Goal: Task Accomplishment & Management: Complete application form

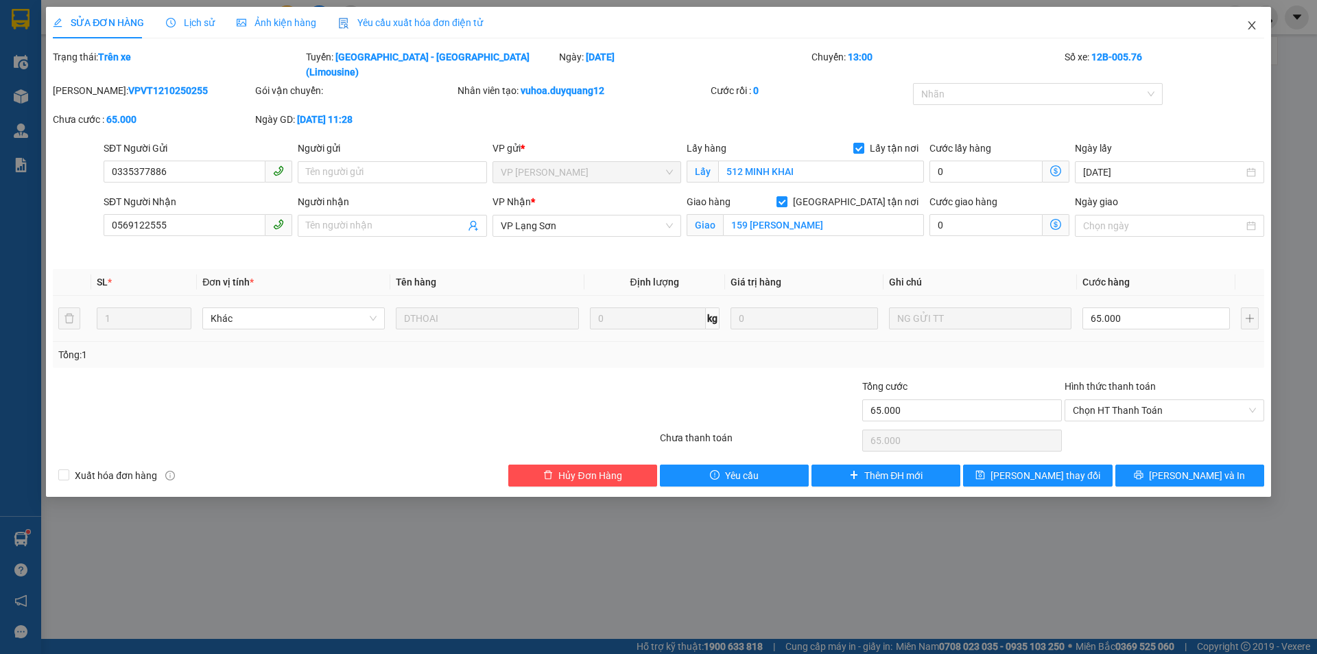
click at [1256, 26] on icon "close" at bounding box center [1252, 25] width 11 height 11
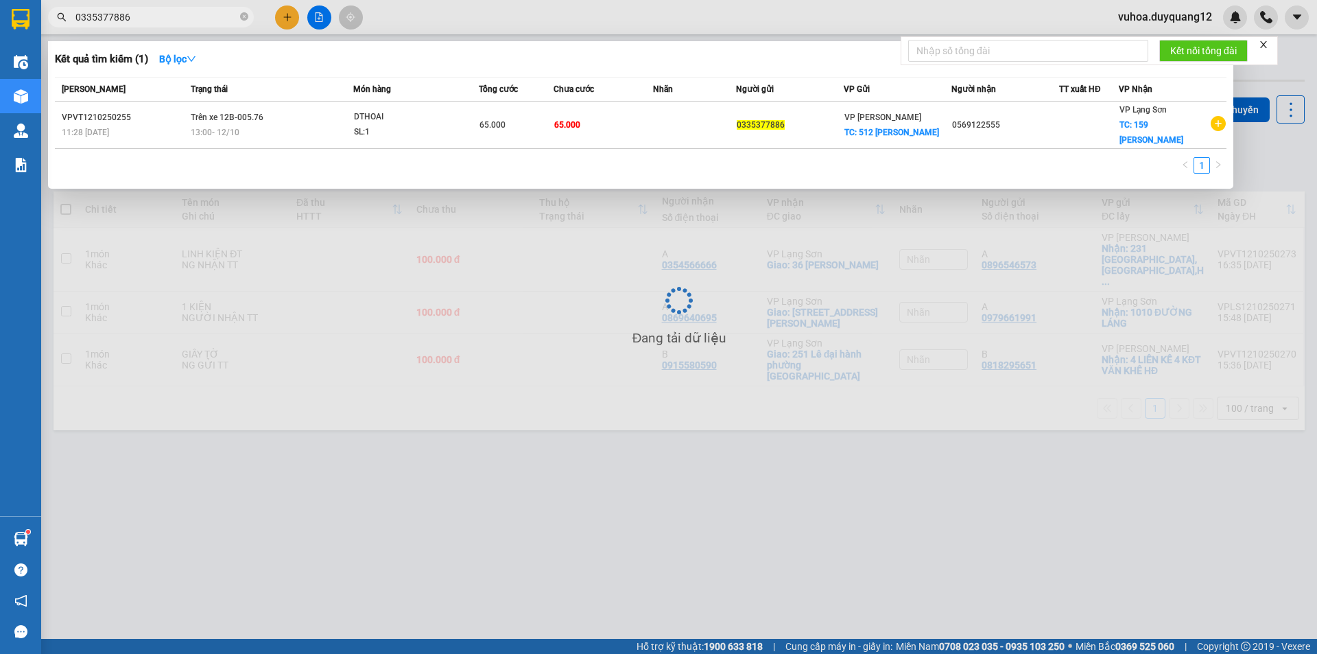
click at [143, 13] on input "0335377886" at bounding box center [156, 17] width 162 height 15
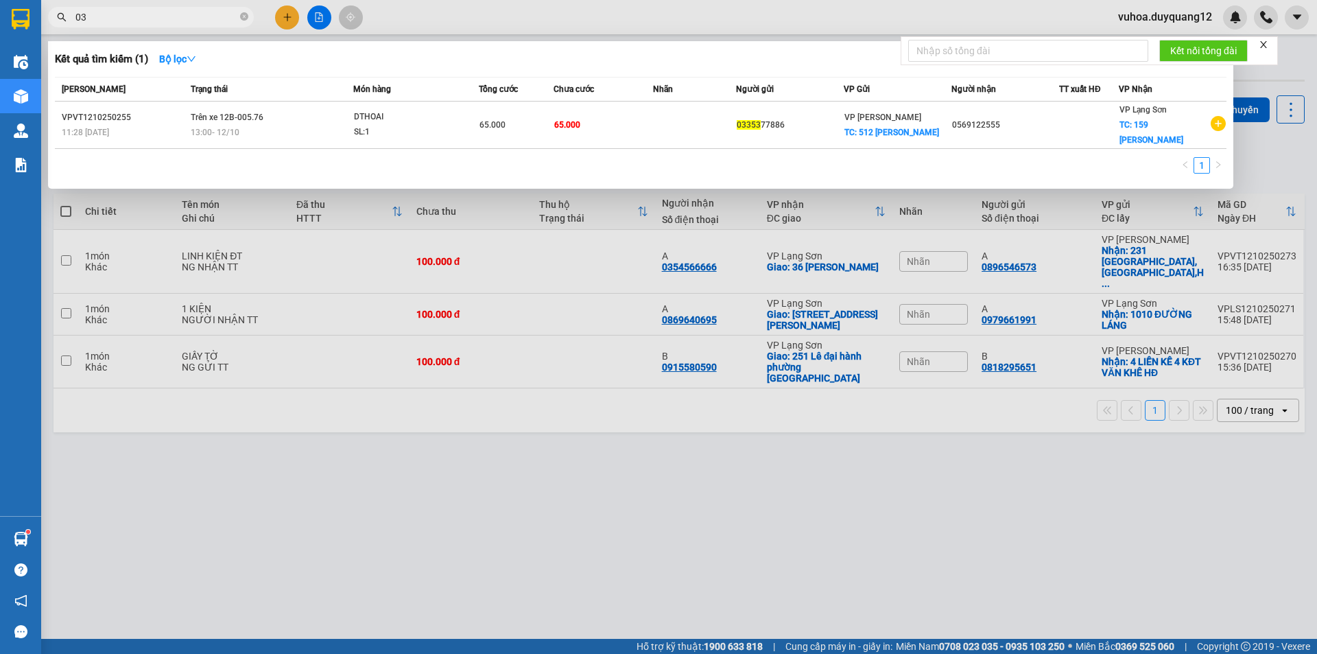
type input "0"
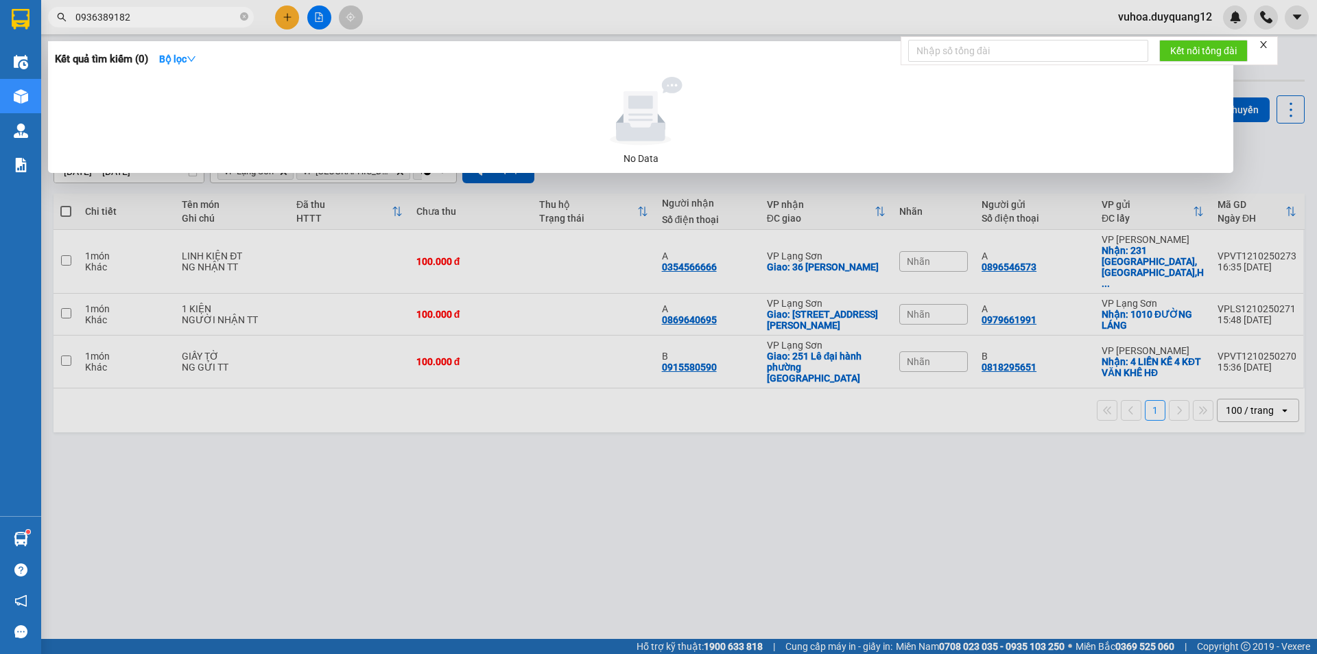
click at [109, 21] on input "0936389182" at bounding box center [156, 17] width 162 height 15
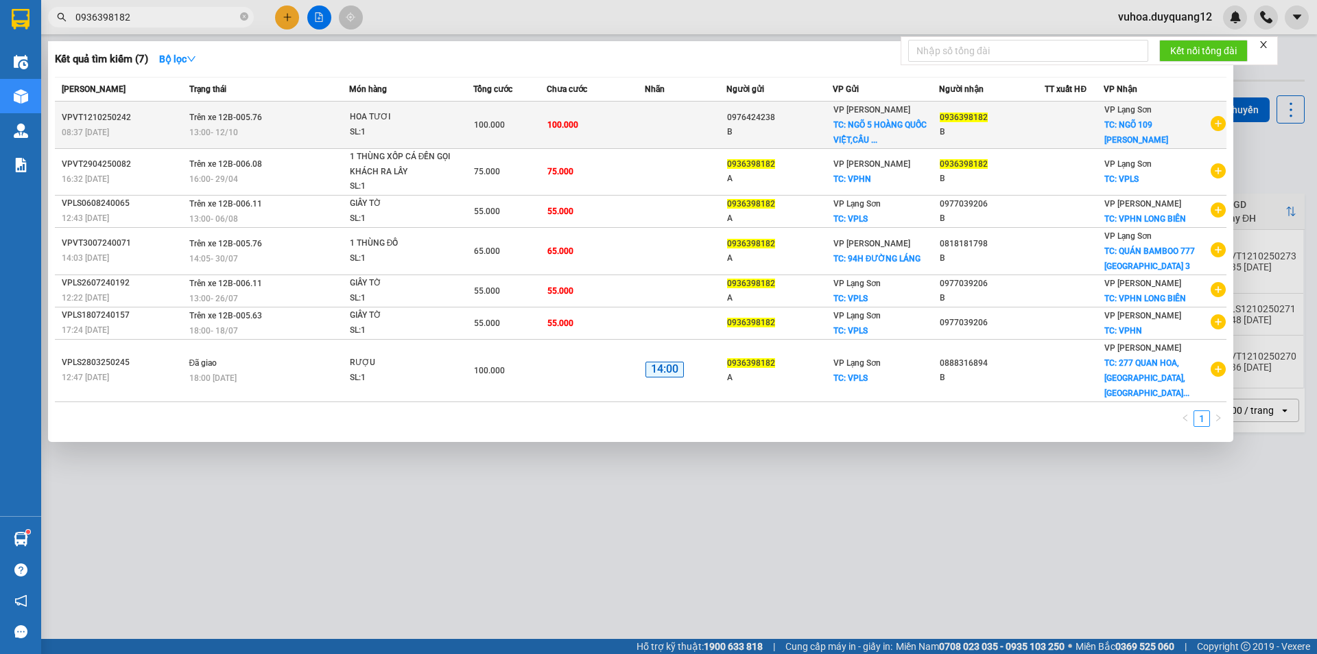
type input "0936398182"
click at [707, 137] on td at bounding box center [686, 125] width 82 height 47
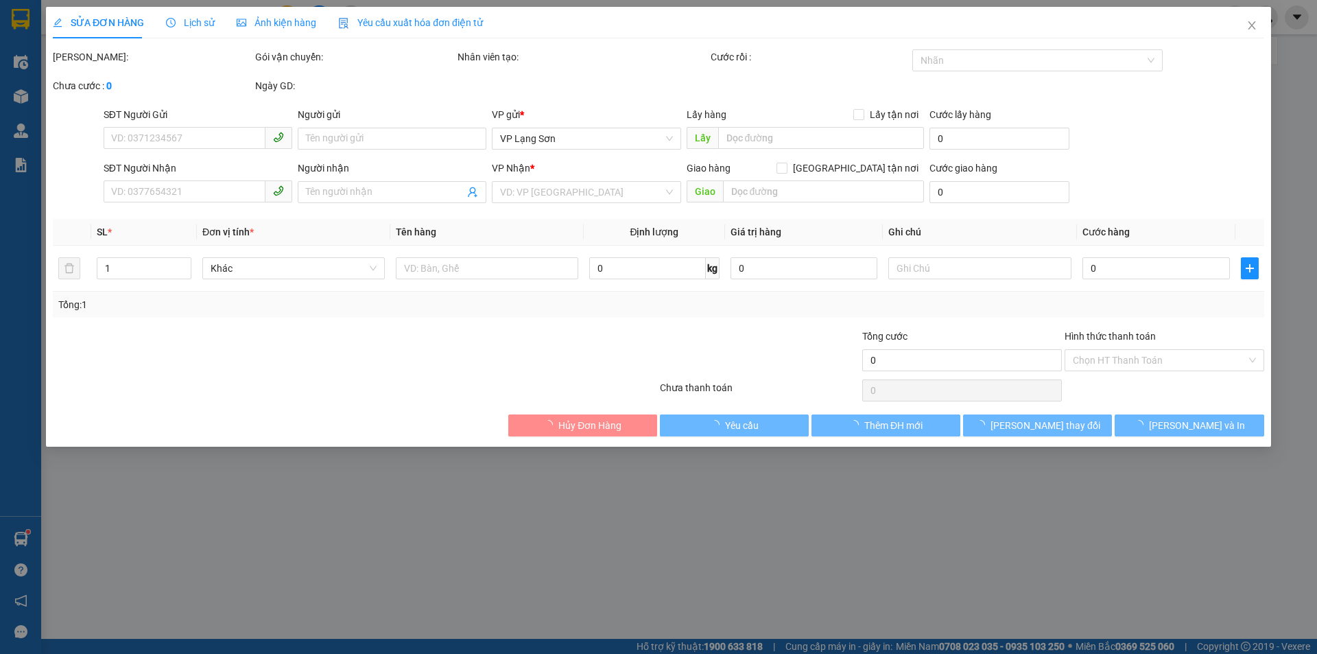
type input "0976424238"
type input "B"
checkbox input "true"
type input "NGÕ 5 HOÀNG QUỐC VIỆT,[GEOGRAPHIC_DATA],[GEOGRAPHIC_DATA]"
type input "0936398182"
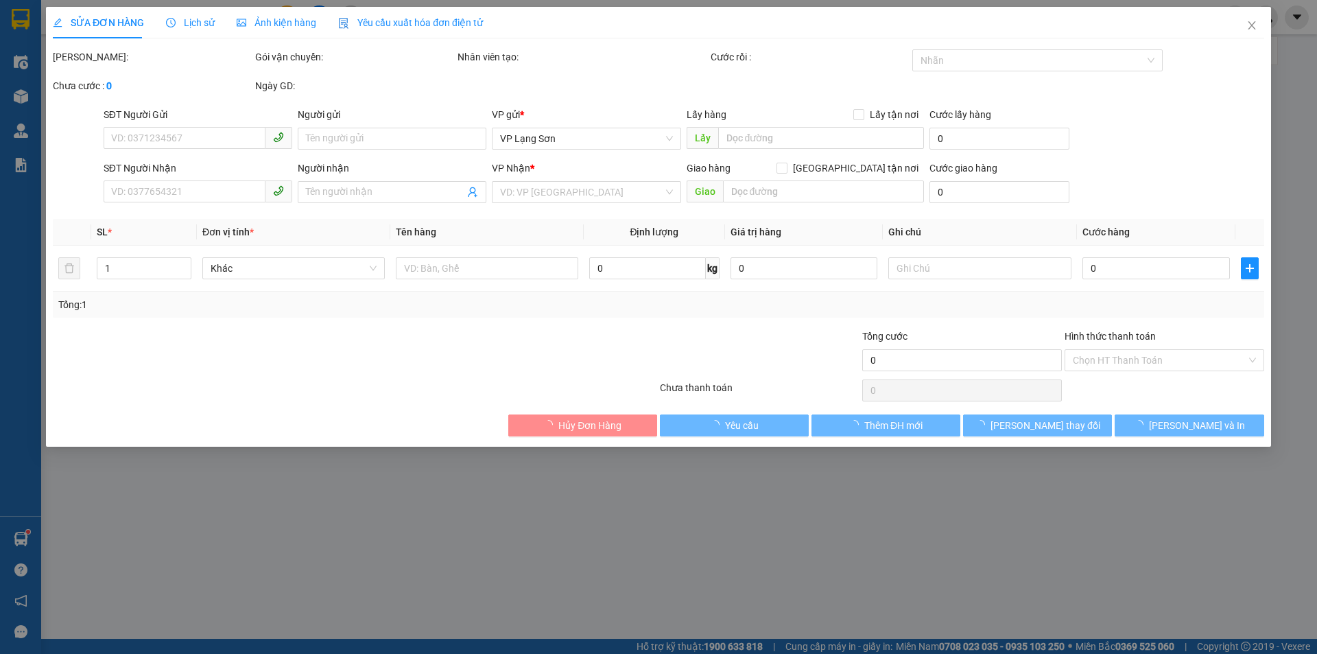
type input "B"
checkbox input "true"
type input "NGÕ 109 [PERSON_NAME]"
type input "100.000"
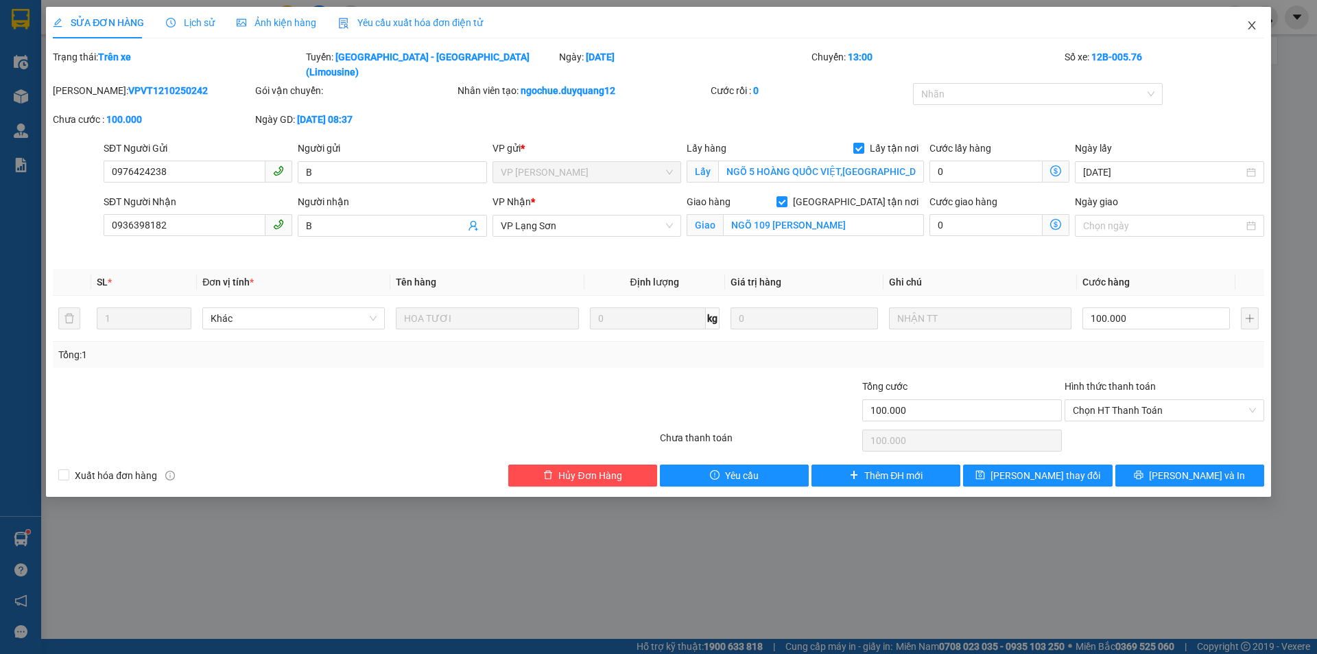
click at [1255, 26] on icon "close" at bounding box center [1252, 25] width 11 height 11
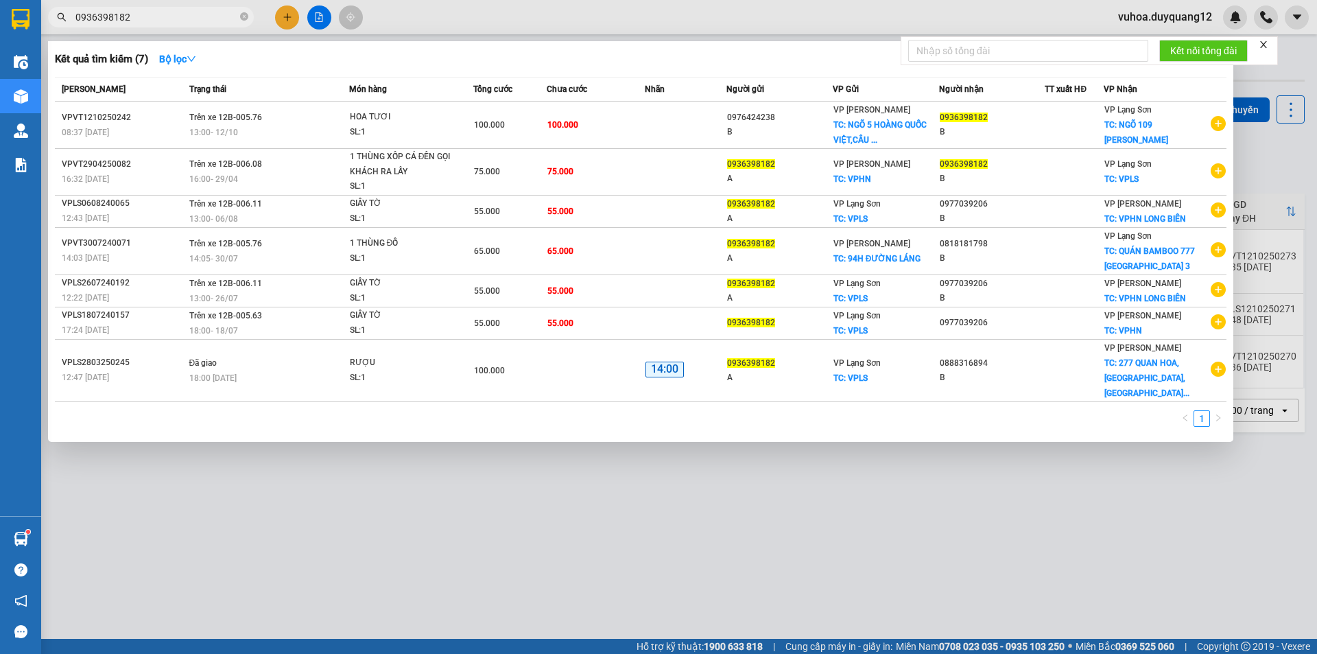
click at [149, 16] on input "0936398182" at bounding box center [156, 17] width 162 height 15
click at [147, 14] on input "0936398182" at bounding box center [156, 17] width 162 height 15
type input "0"
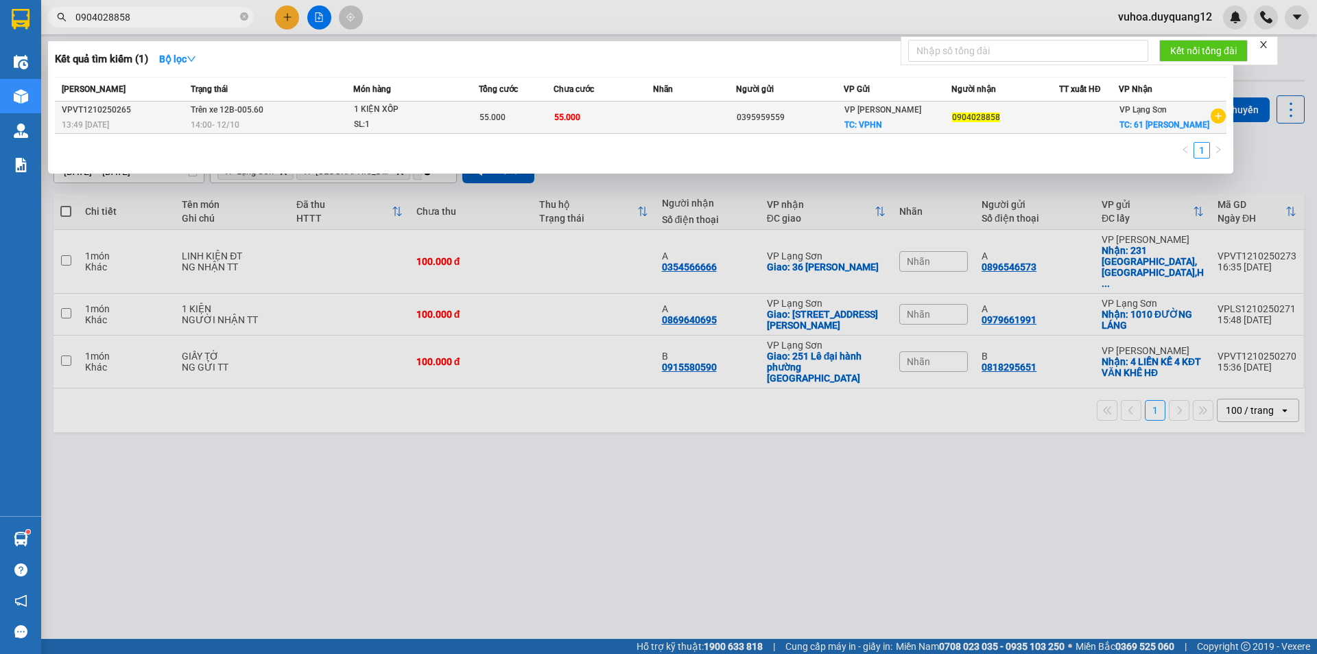
type input "0904028858"
click at [447, 116] on div "1 KIỆN XỐP" at bounding box center [405, 109] width 103 height 15
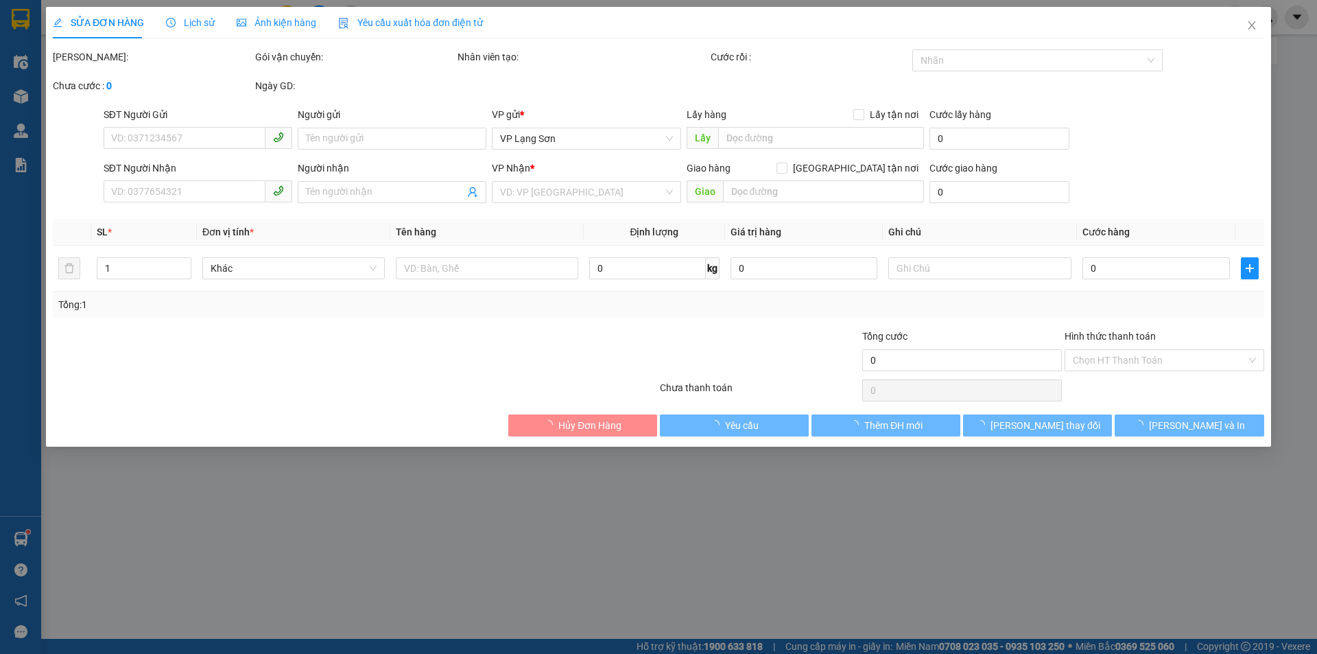
type input "0395959559"
checkbox input "true"
type input "VPHN"
type input "0904028858"
checkbox input "true"
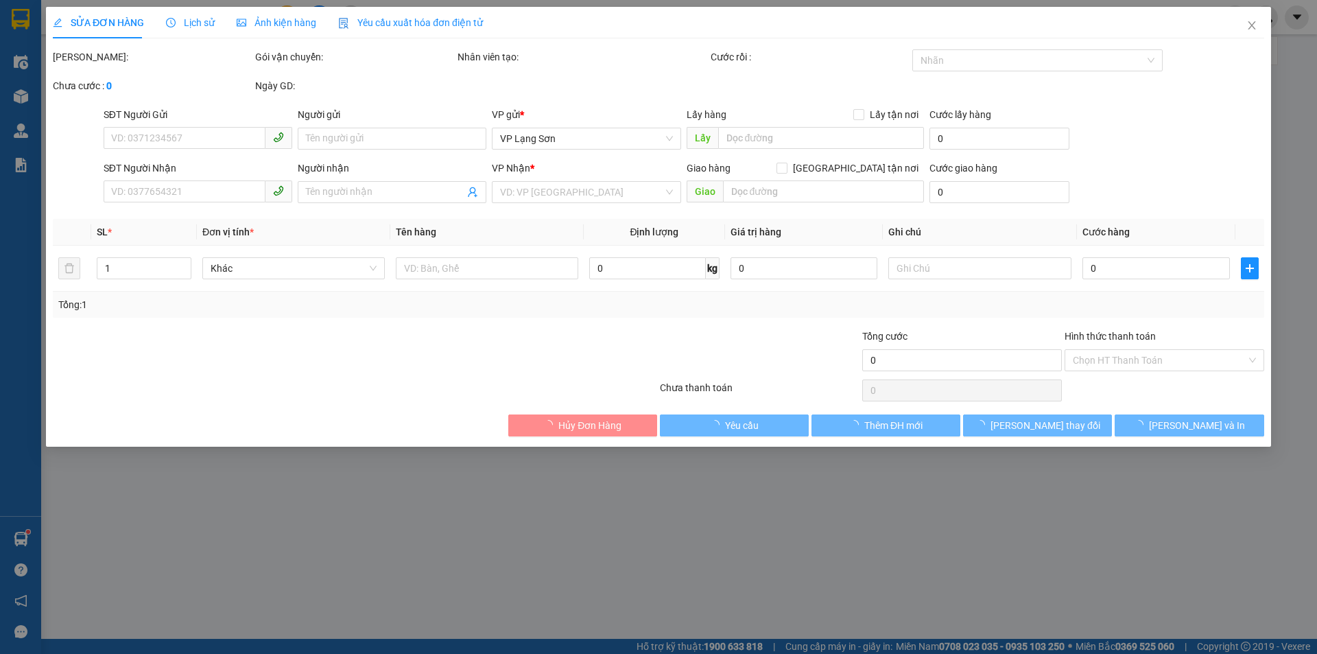
type input "61 [PERSON_NAME]"
type input "55.000"
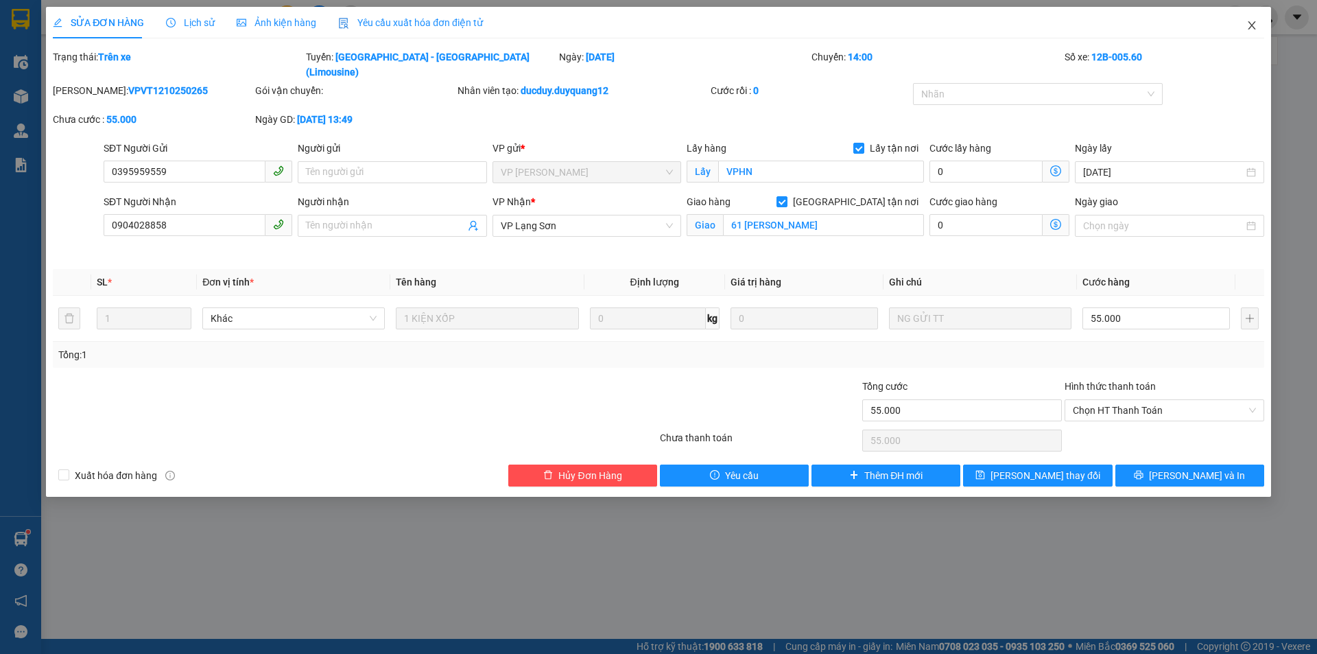
click at [1255, 23] on icon "close" at bounding box center [1252, 25] width 11 height 11
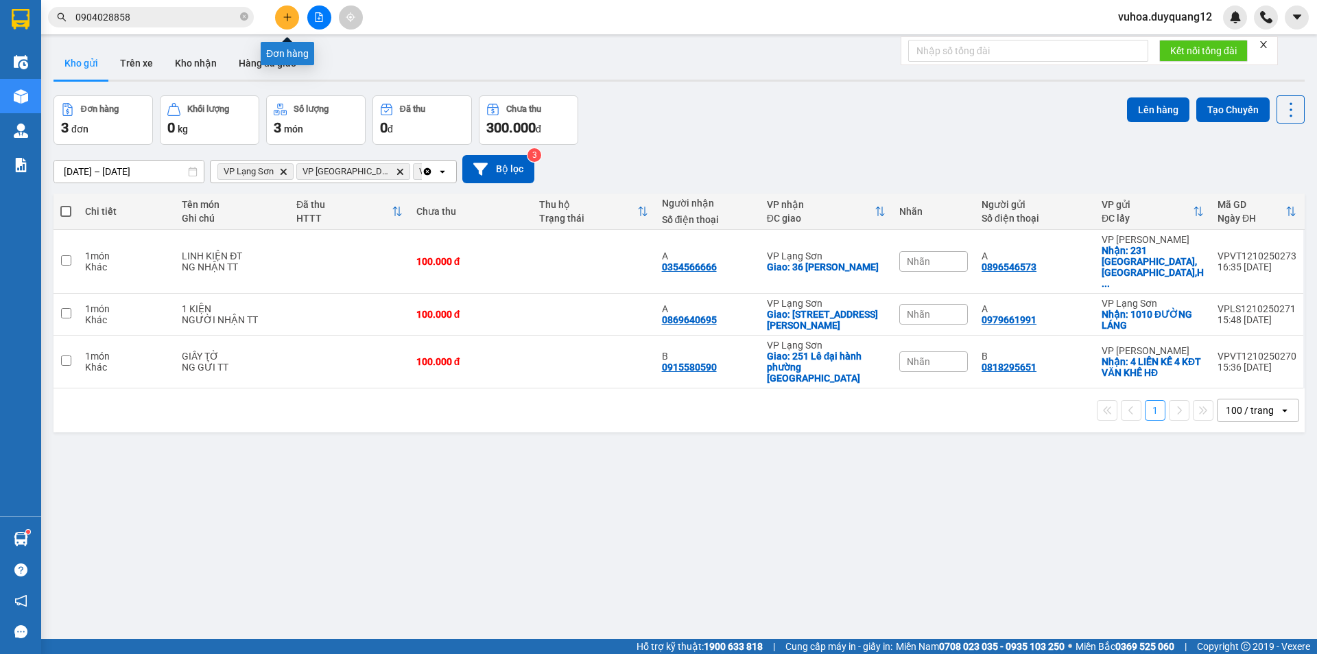
click at [291, 19] on icon "plus" at bounding box center [288, 17] width 10 height 10
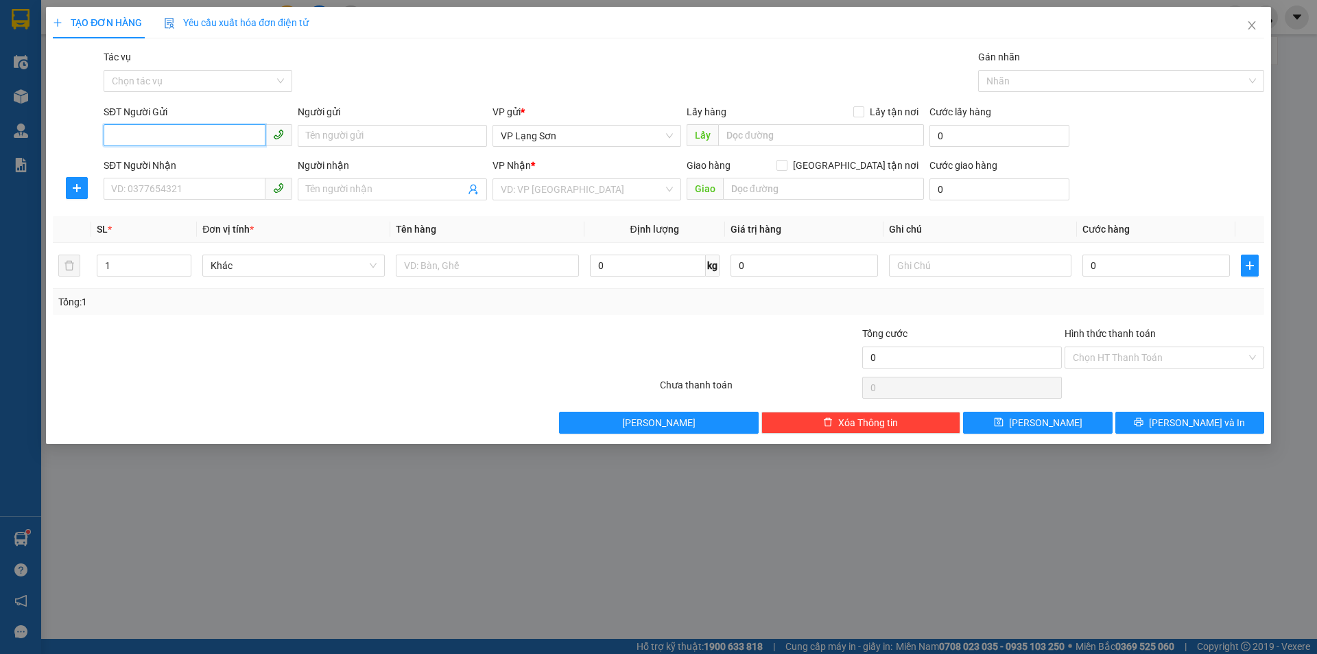
click at [180, 135] on input "SĐT Người Gửi" at bounding box center [185, 135] width 162 height 22
type input "0912123455"
click at [345, 141] on input "Người gửi" at bounding box center [392, 136] width 189 height 22
type input "A"
click at [807, 126] on input "text" at bounding box center [821, 135] width 206 height 22
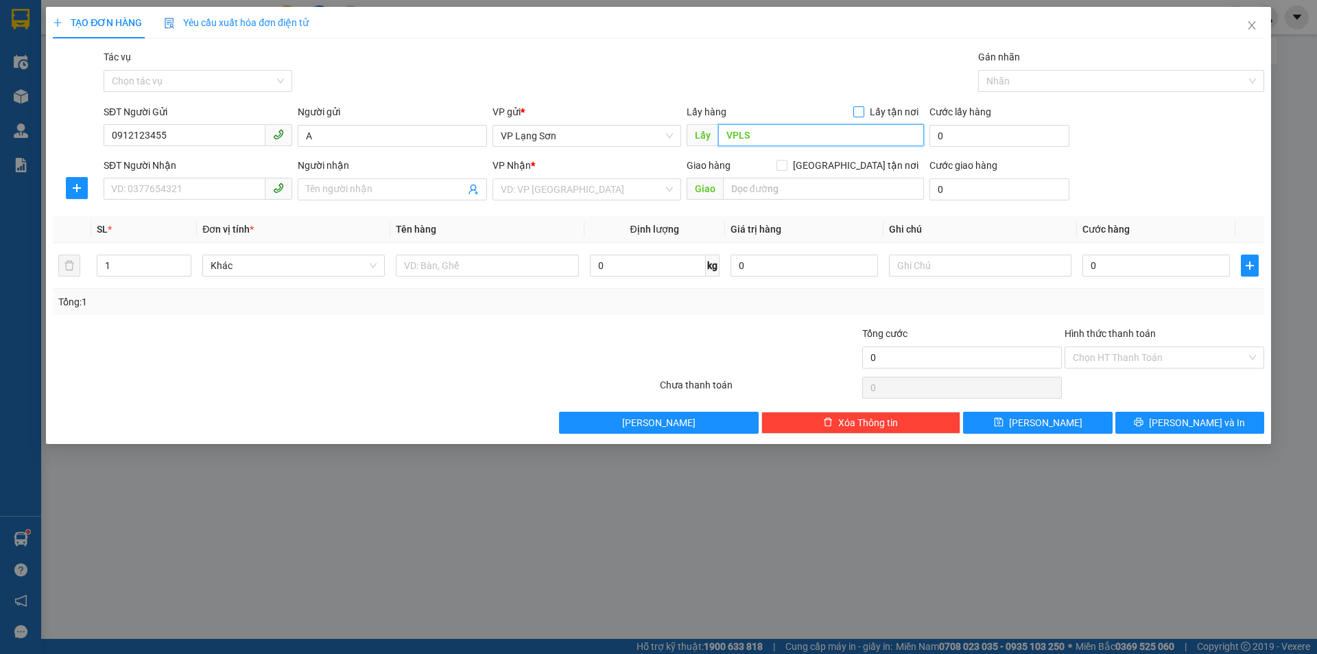
type input "VPLS"
click at [859, 108] on input "Lấy tận nơi" at bounding box center [858, 111] width 10 height 10
checkbox input "true"
click at [192, 195] on input "SĐT Người Nhận" at bounding box center [185, 189] width 162 height 22
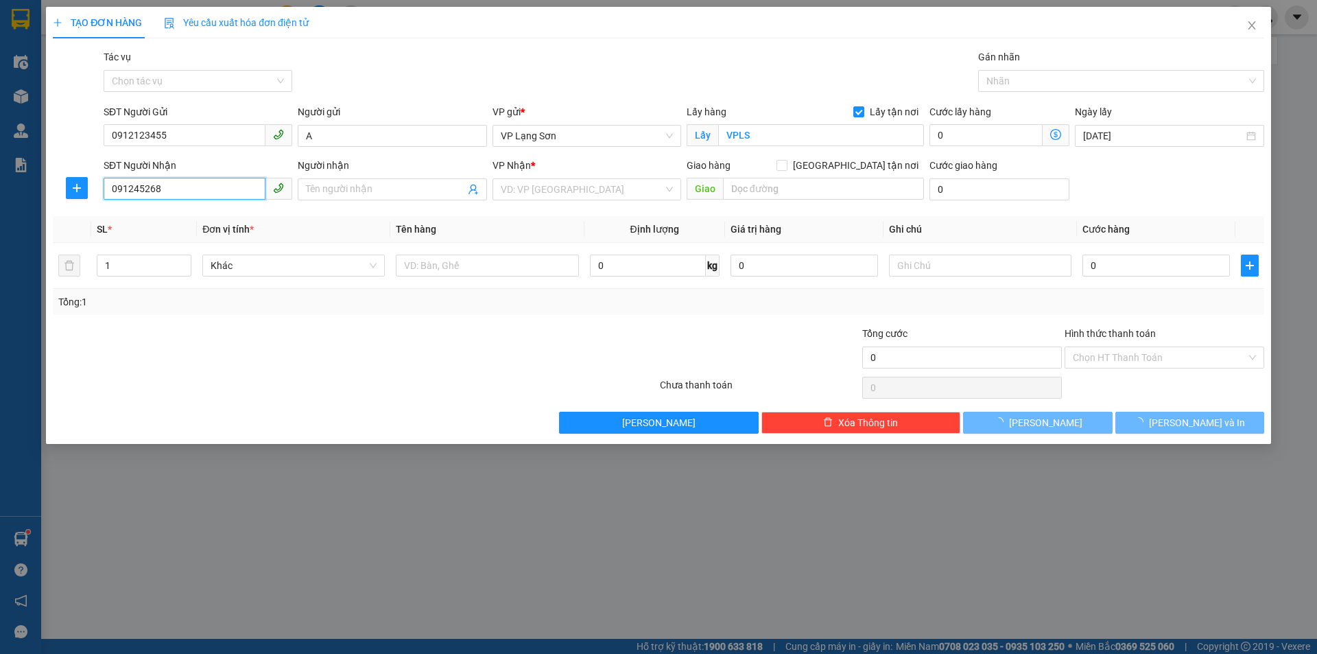
type input "0912452688"
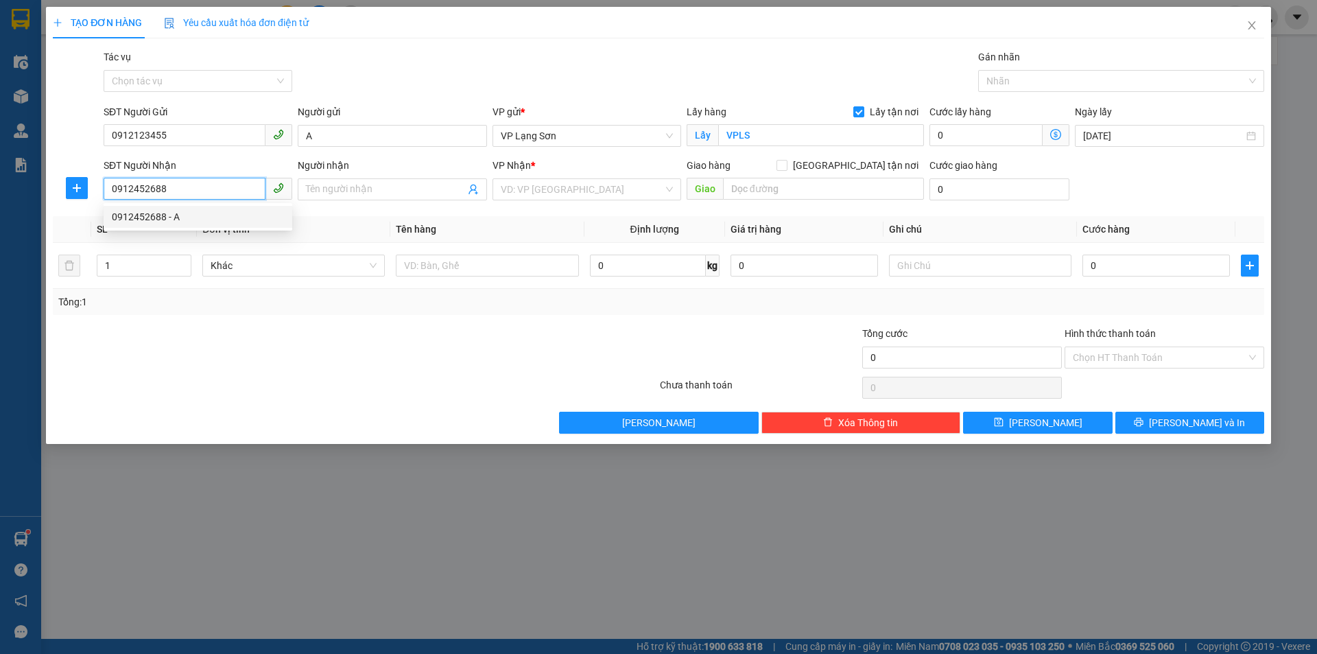
drag, startPoint x: 142, startPoint y: 220, endPoint x: 302, endPoint y: 231, distance: 160.2
click at [145, 222] on div "0912452688 - A" at bounding box center [198, 216] width 172 height 15
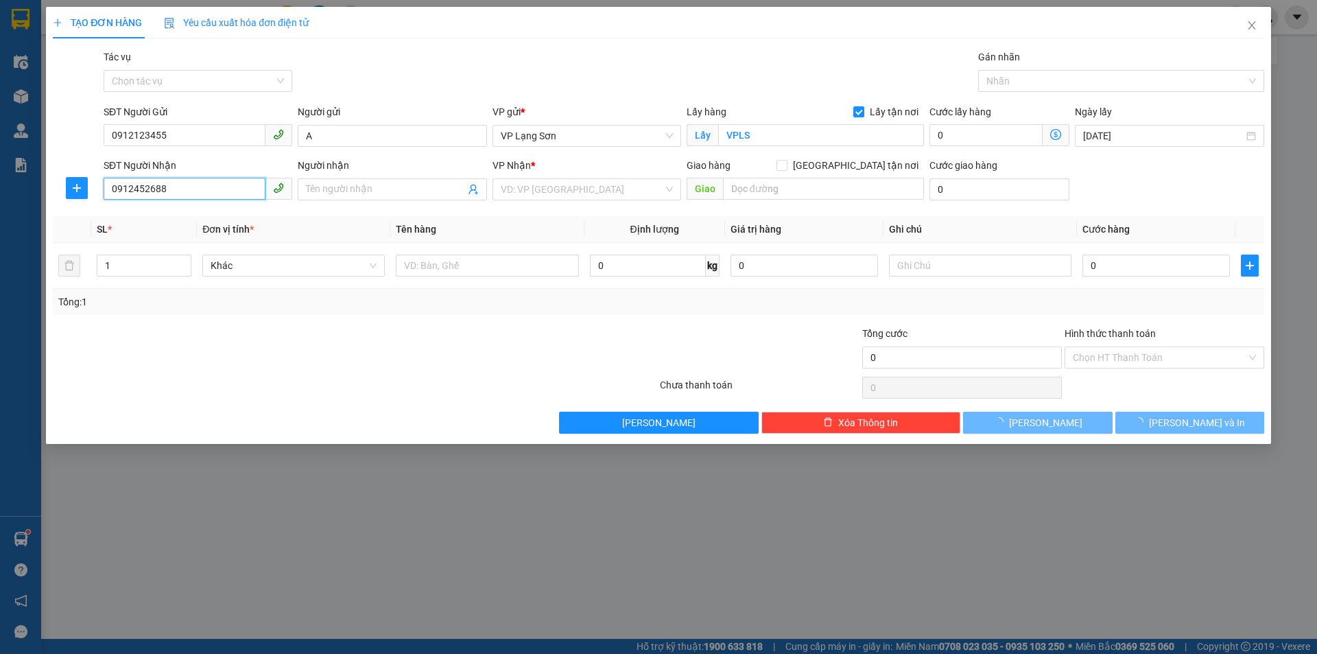
type input "A"
checkbox input "true"
type input "TĐC MAI PHA"
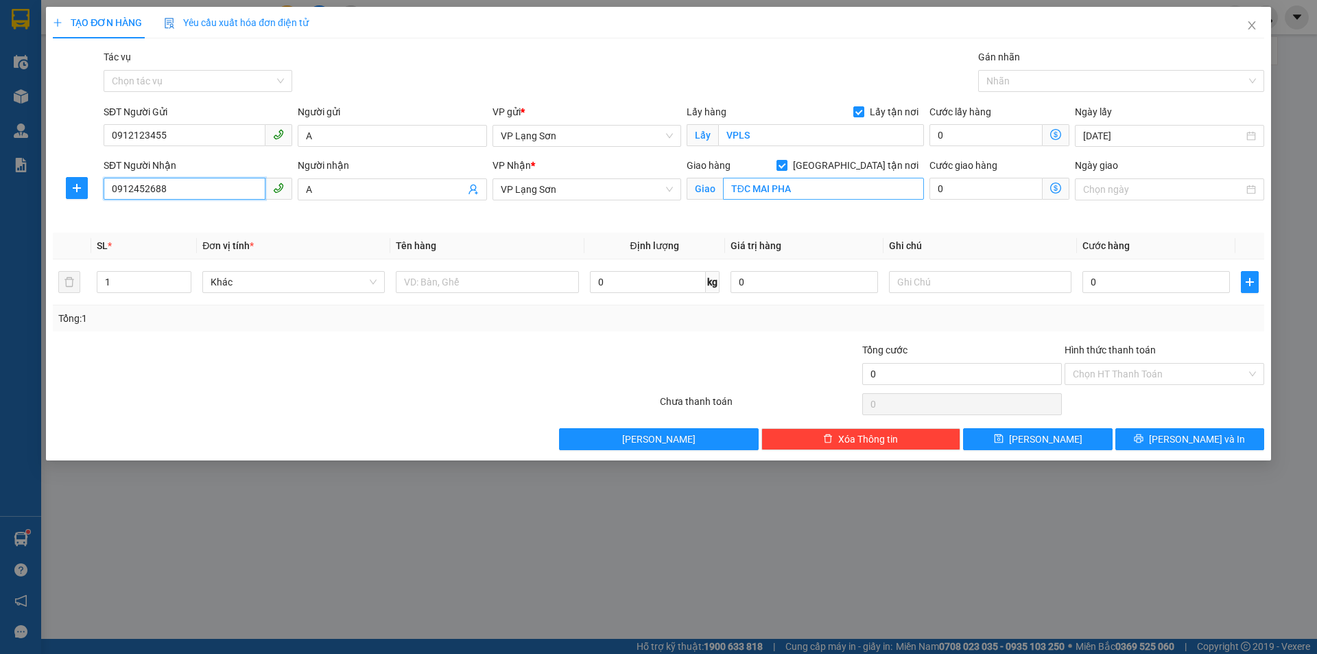
type input "0912452688"
type input "203 [PERSON_NAME]"
click at [1126, 186] on input "Ngày giao" at bounding box center [1163, 189] width 160 height 15
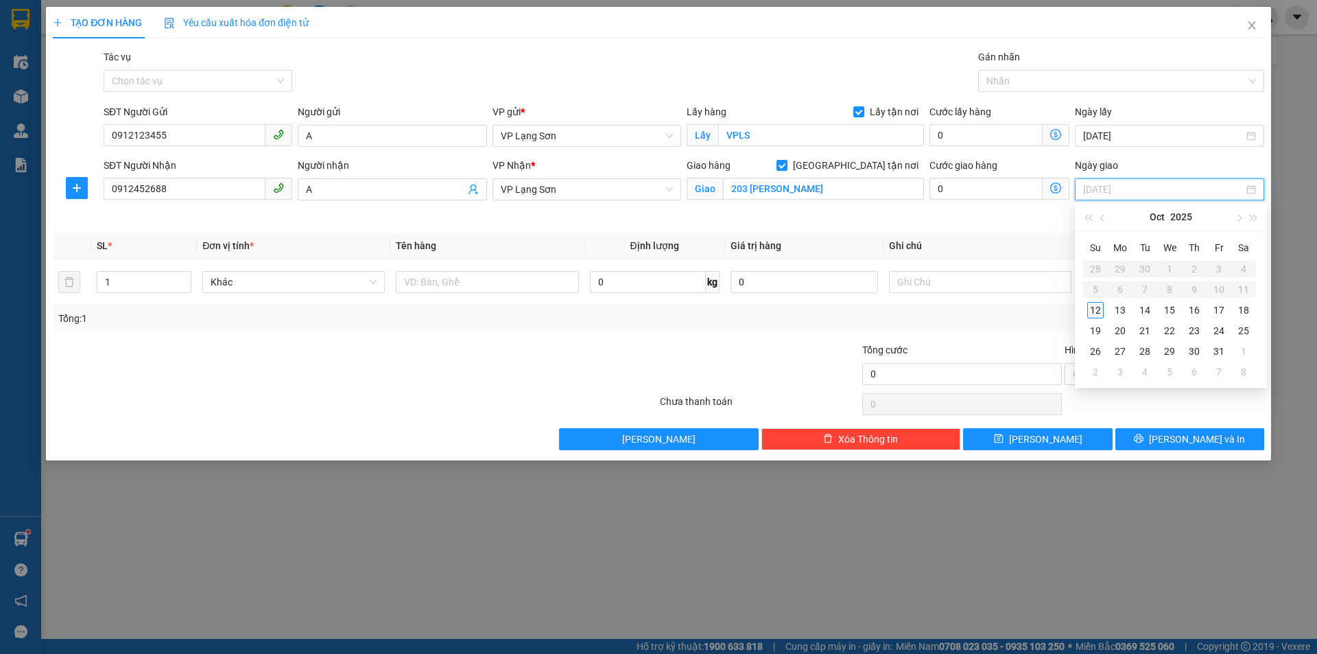
type input "[DATE]"
click at [1093, 314] on div "12" at bounding box center [1095, 310] width 16 height 16
drag, startPoint x: 1126, startPoint y: 285, endPoint x: 919, endPoint y: 226, distance: 215.6
click at [1124, 284] on input "0" at bounding box center [1156, 282] width 147 height 22
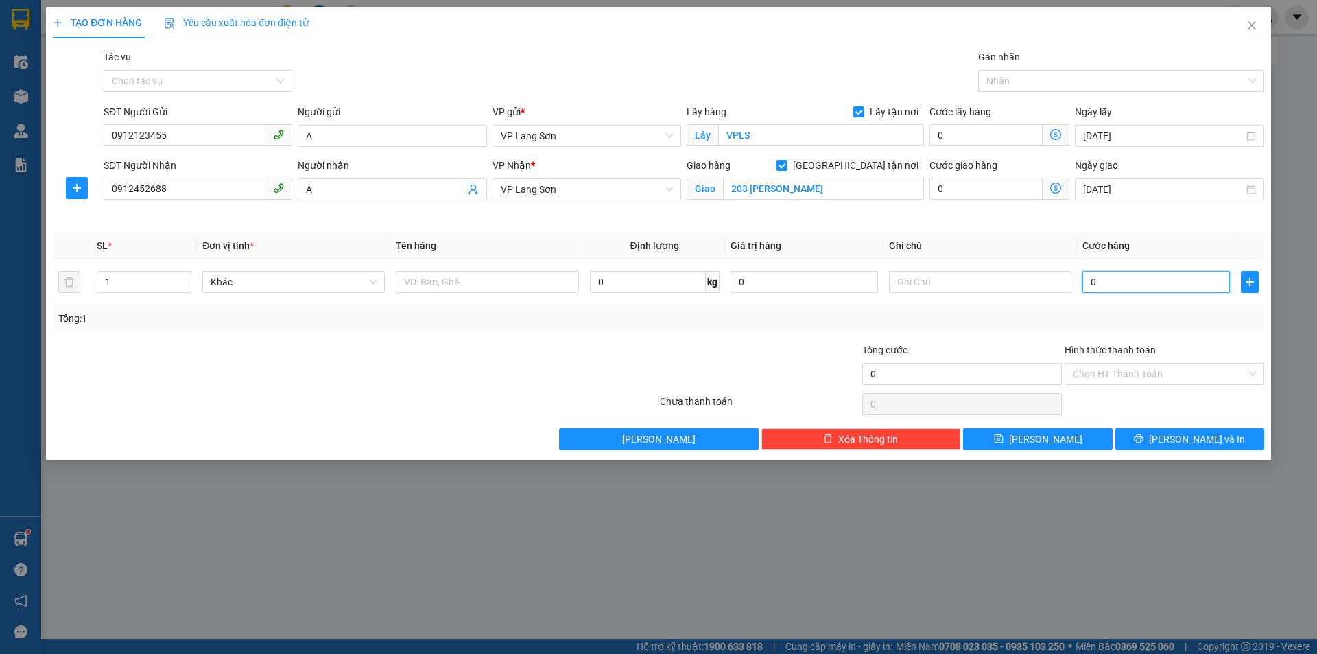
type input "1"
type input "15"
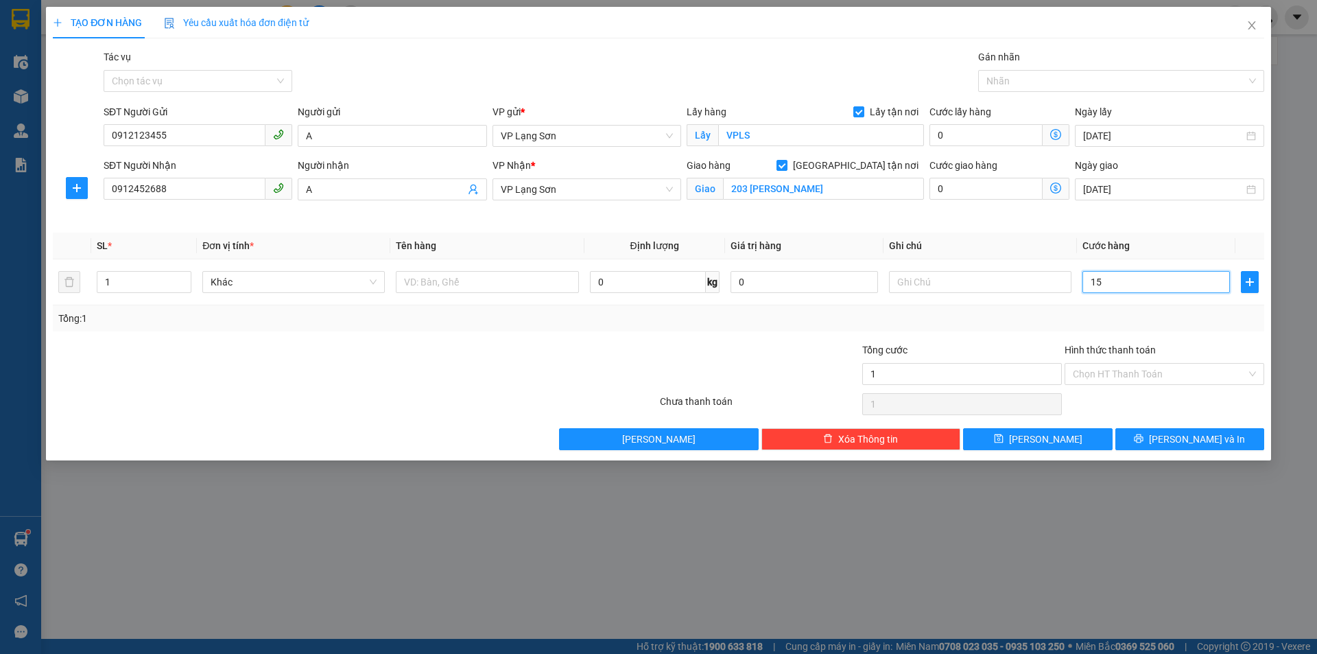
type input "15"
type input "150"
type input "1.500"
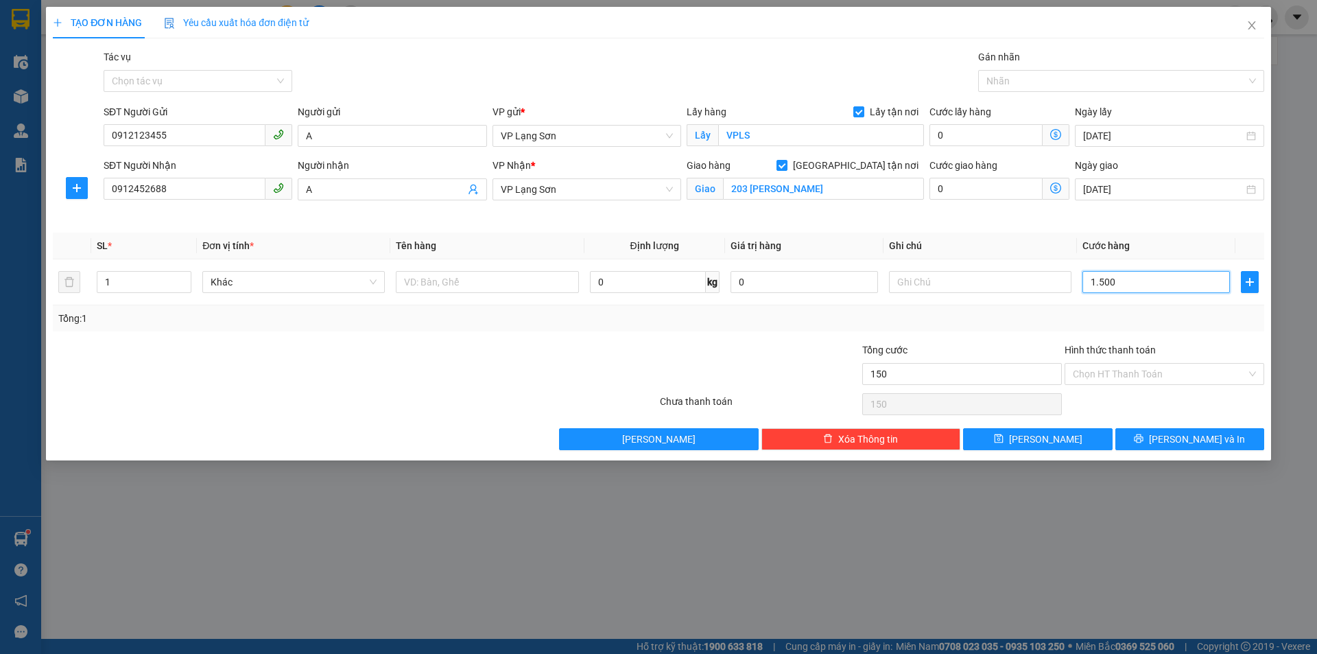
type input "1.500"
type input "15.000"
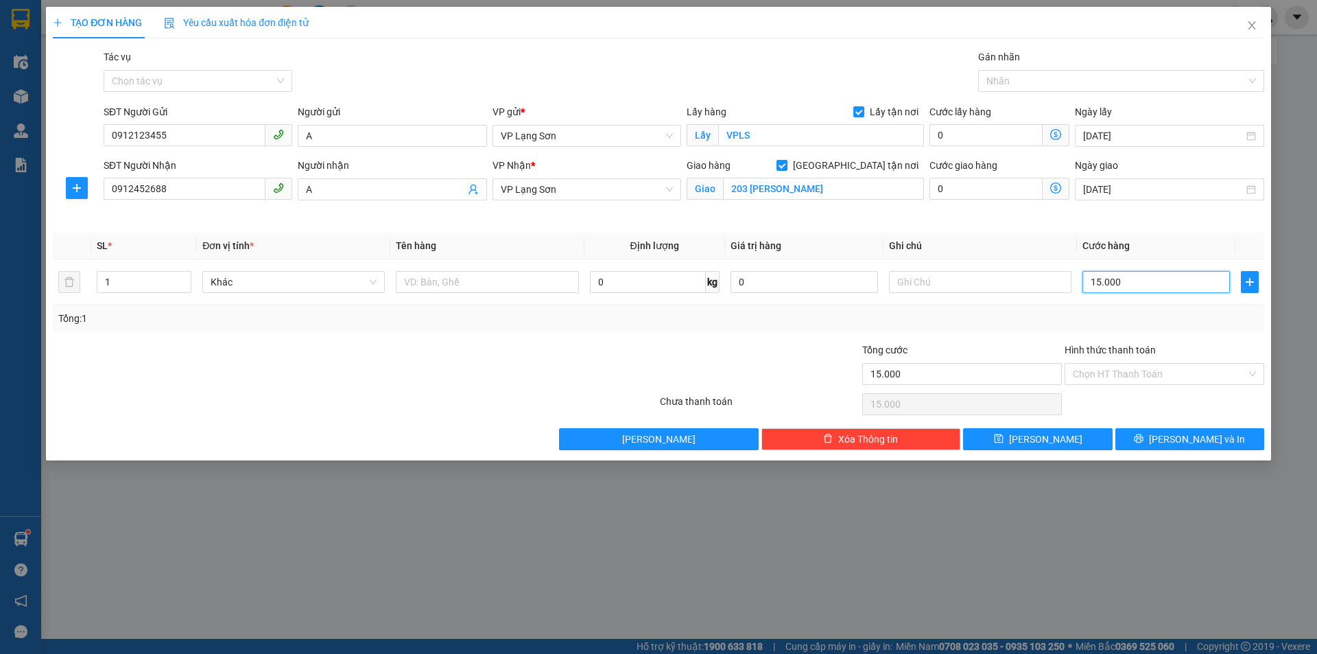
type input "150.000"
click at [419, 280] on input "text" at bounding box center [487, 282] width 182 height 22
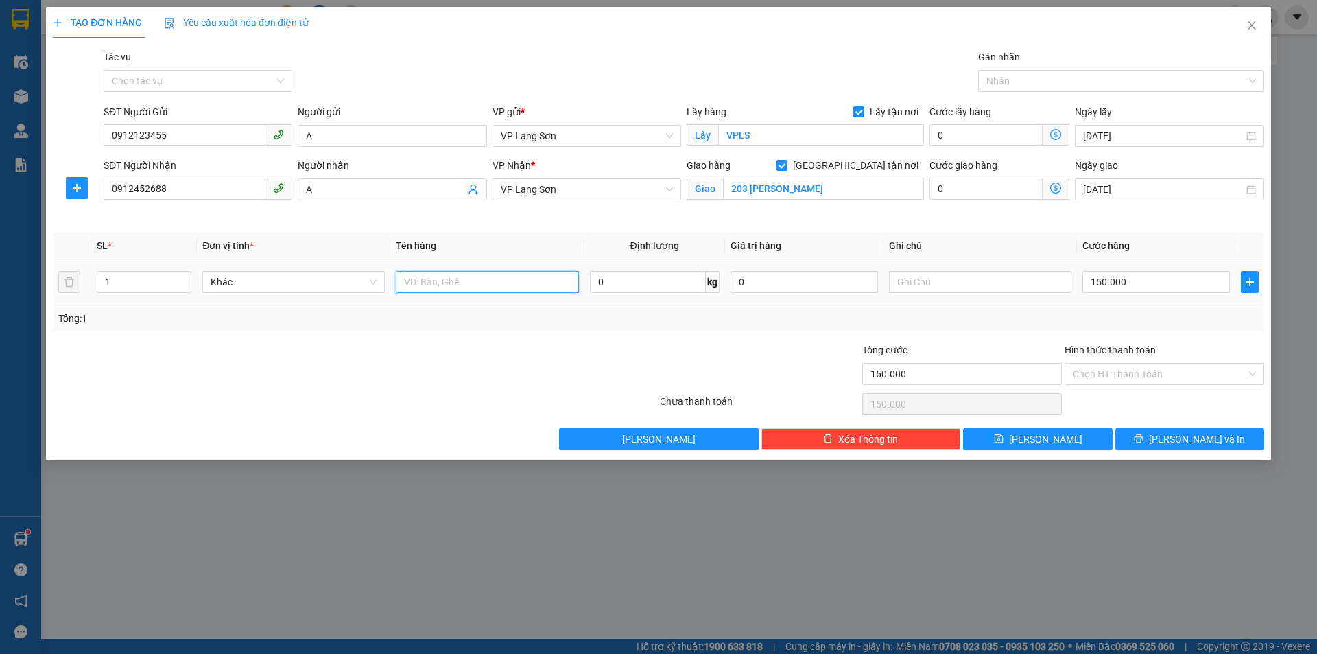
type input "P"
type input "PHONG BÌ CCCD ( TRẢ NGAY)"
click at [912, 285] on input "text" at bounding box center [980, 282] width 182 height 22
click at [1048, 75] on div at bounding box center [1114, 81] width 265 height 16
type input "NGƯỜI GỬI TT 100K"
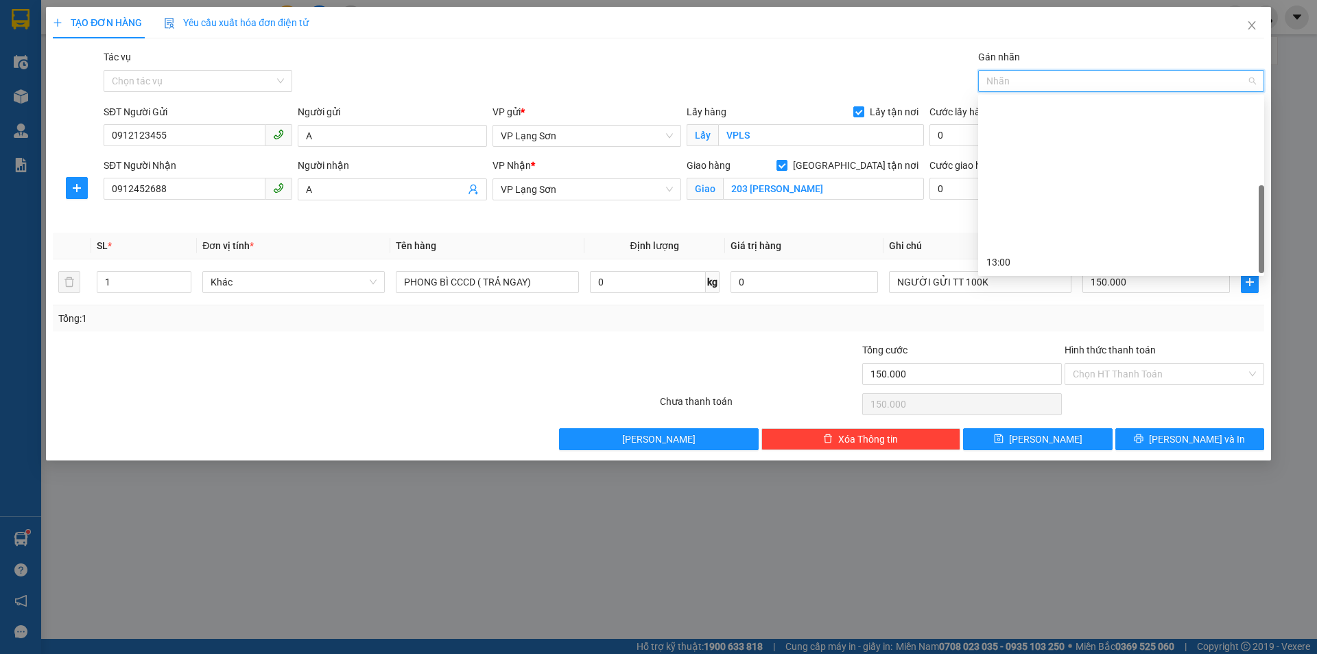
scroll to position [176, 0]
click at [999, 223] on div "19:00" at bounding box center [1122, 218] width 270 height 15
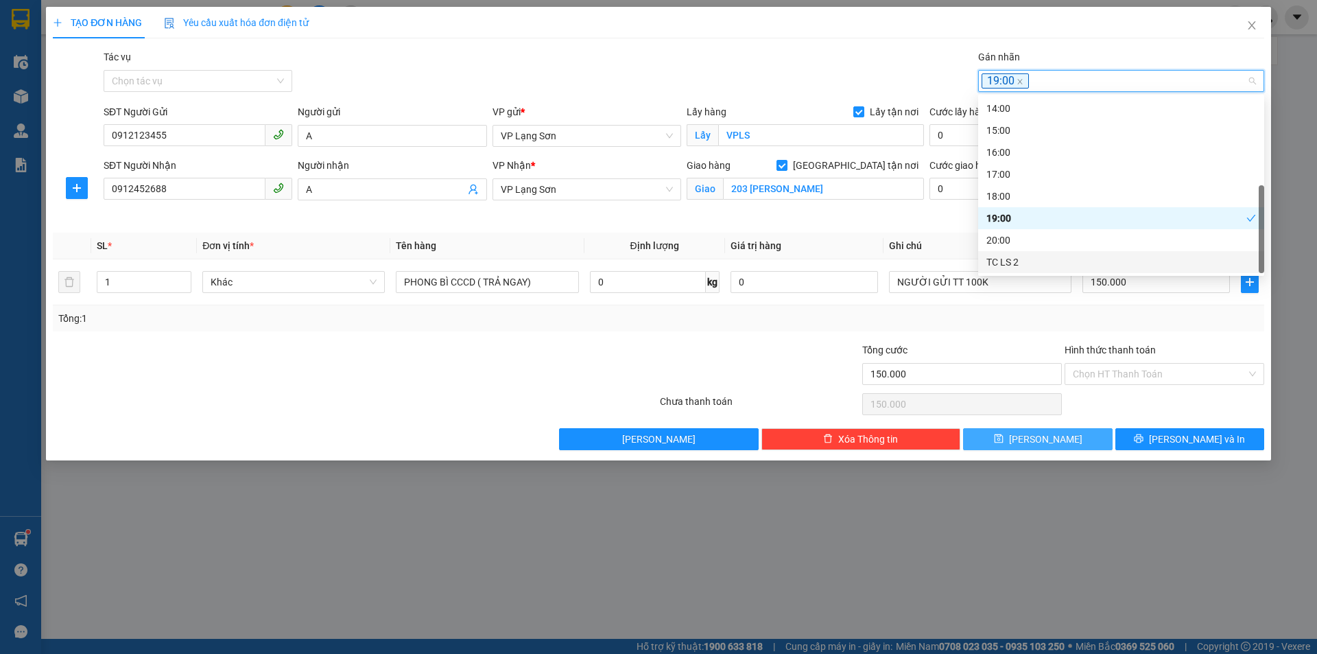
click at [1043, 436] on span "[PERSON_NAME]" at bounding box center [1045, 439] width 73 height 15
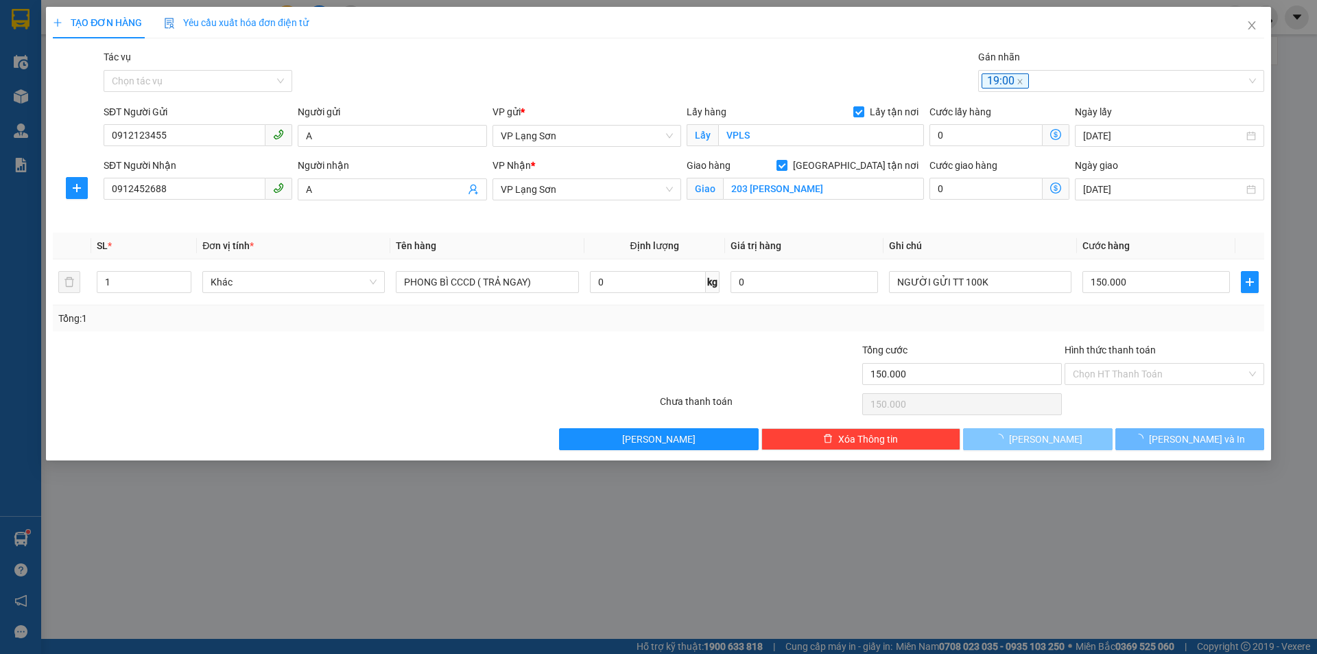
checkbox input "false"
type input "0"
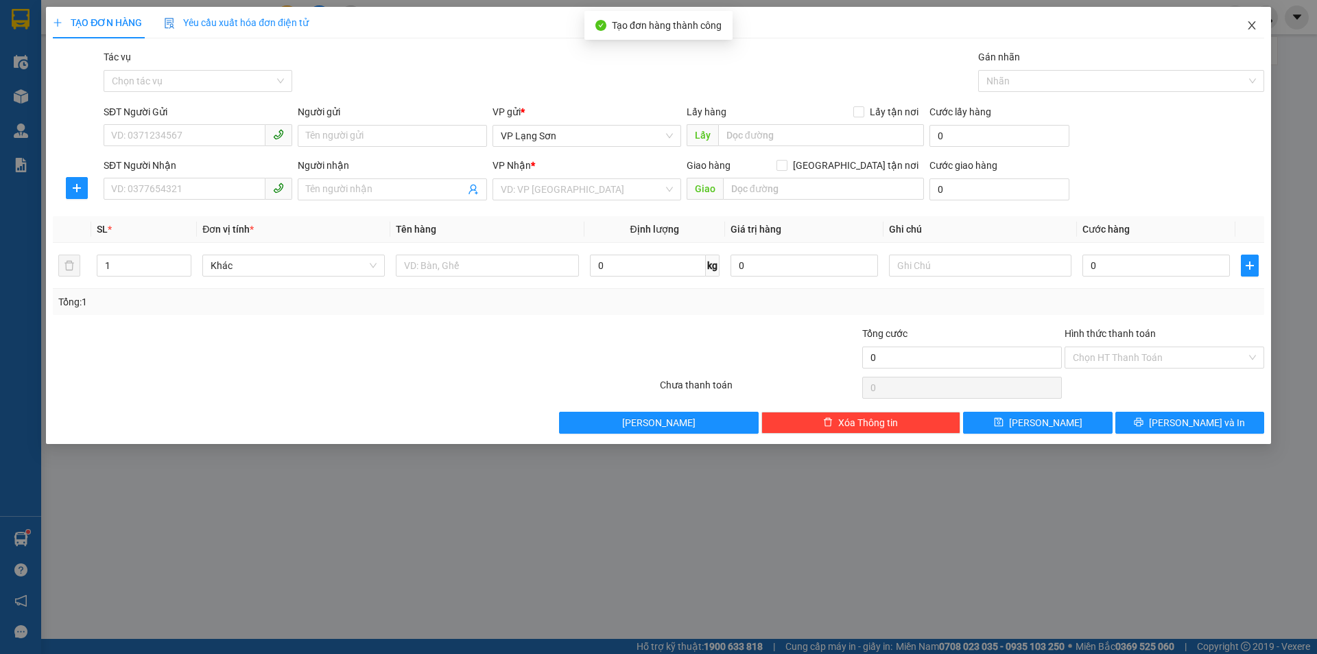
click at [1253, 21] on icon "close" at bounding box center [1252, 25] width 11 height 11
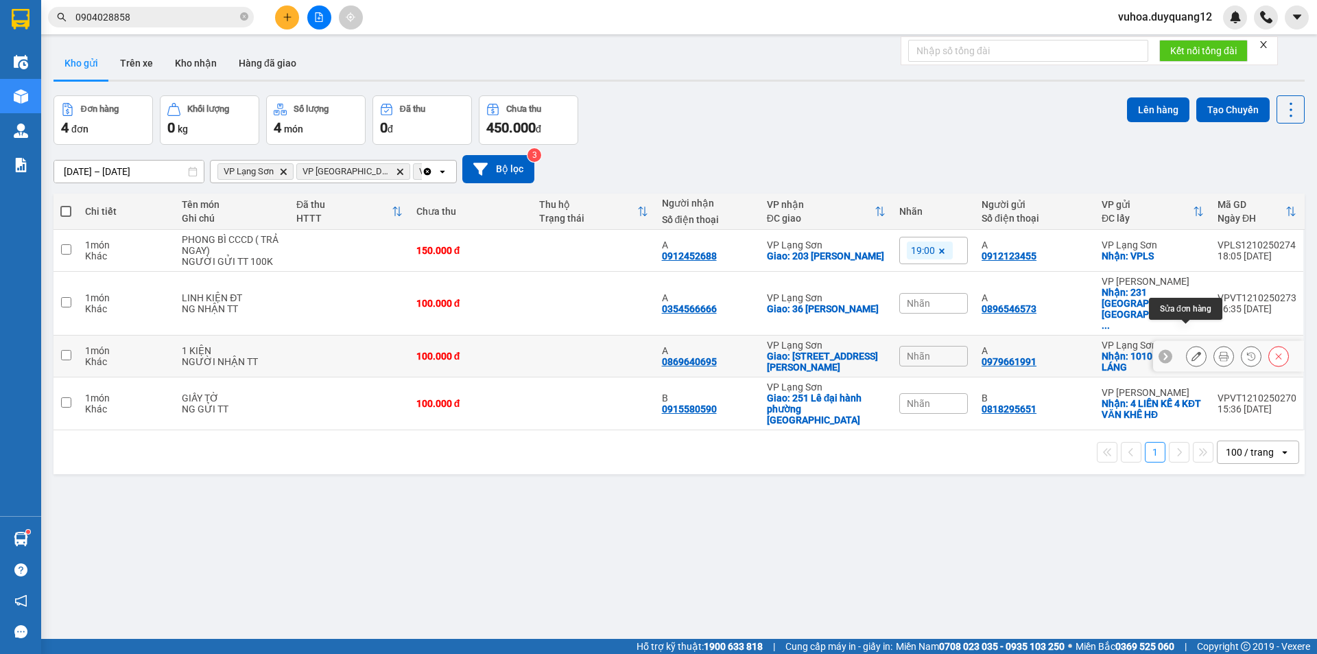
click at [1192, 351] on icon at bounding box center [1197, 356] width 10 height 10
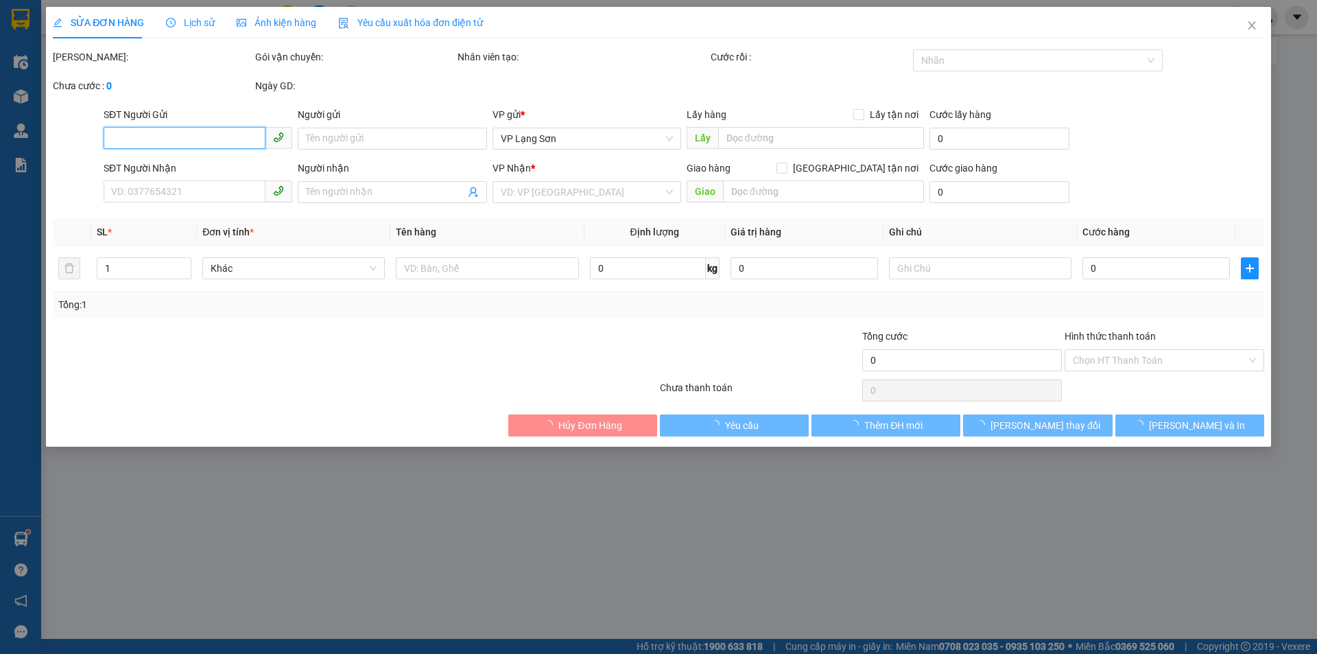
type input "0979661991"
type input "A"
checkbox input "true"
type input "1010 ĐƯỜNG LÁNG"
type input "0869640695"
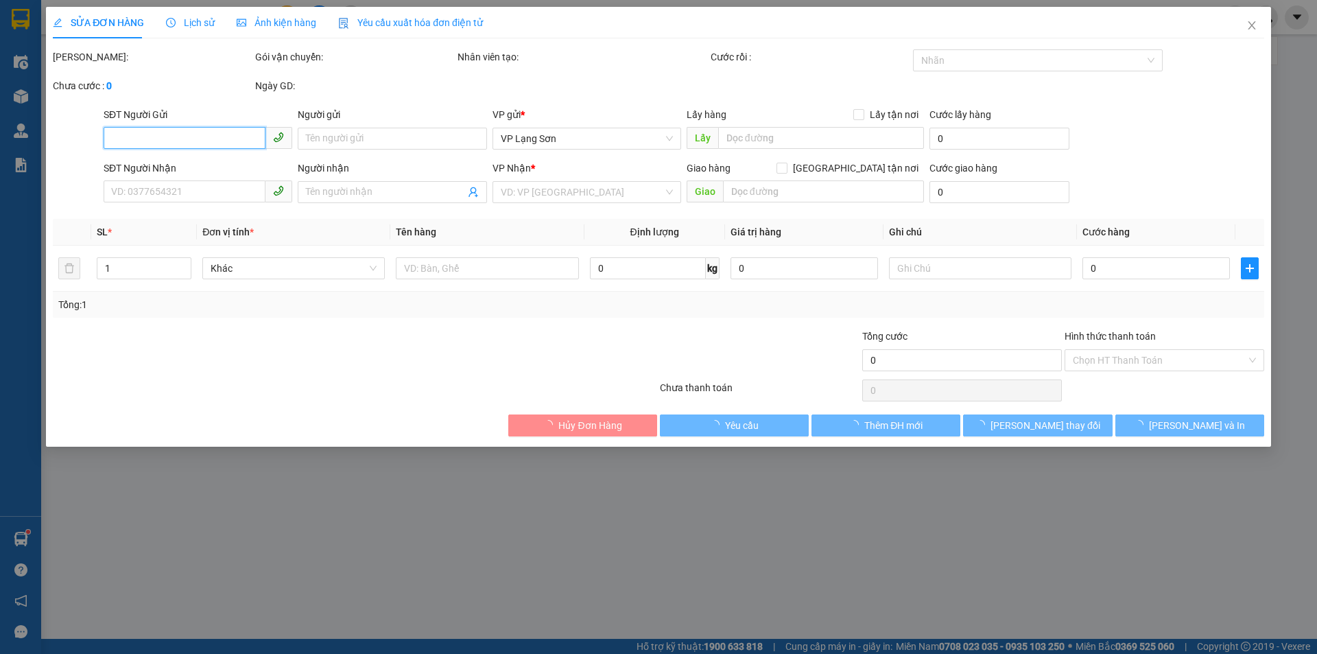
type input "A"
checkbox input "true"
type input "59 [PERSON_NAME]"
type input "100.000"
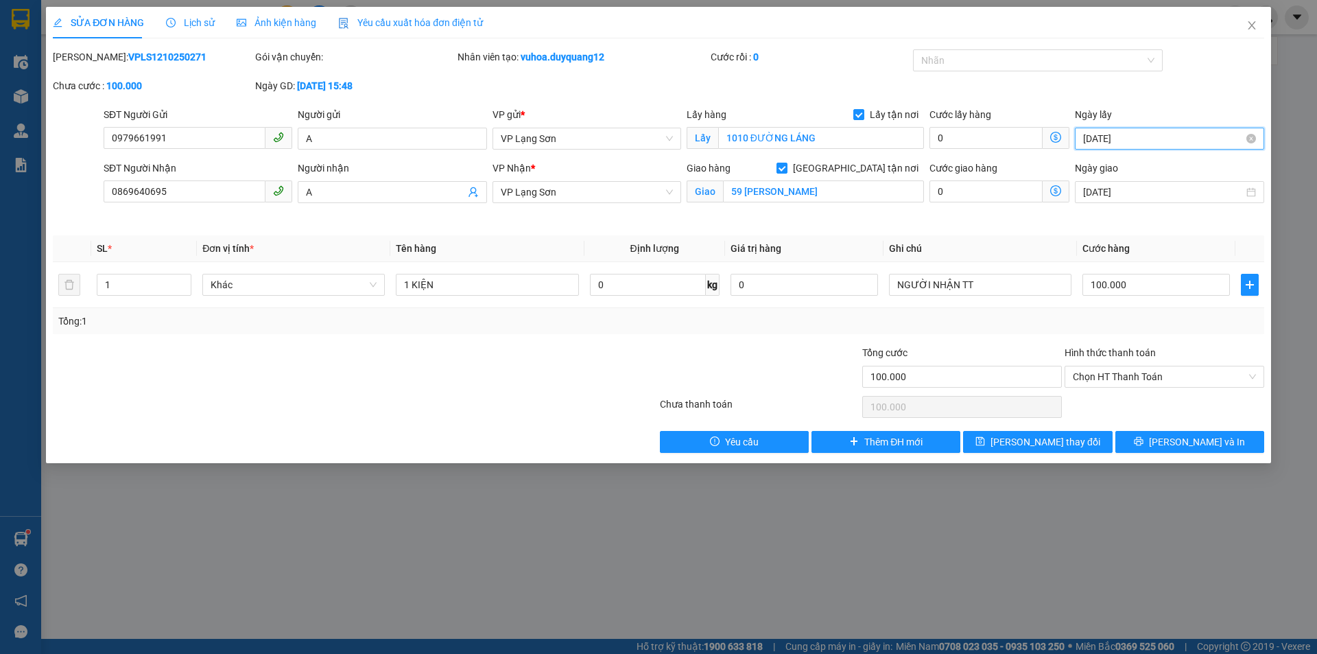
click at [1169, 138] on input "[DATE]" at bounding box center [1163, 138] width 160 height 15
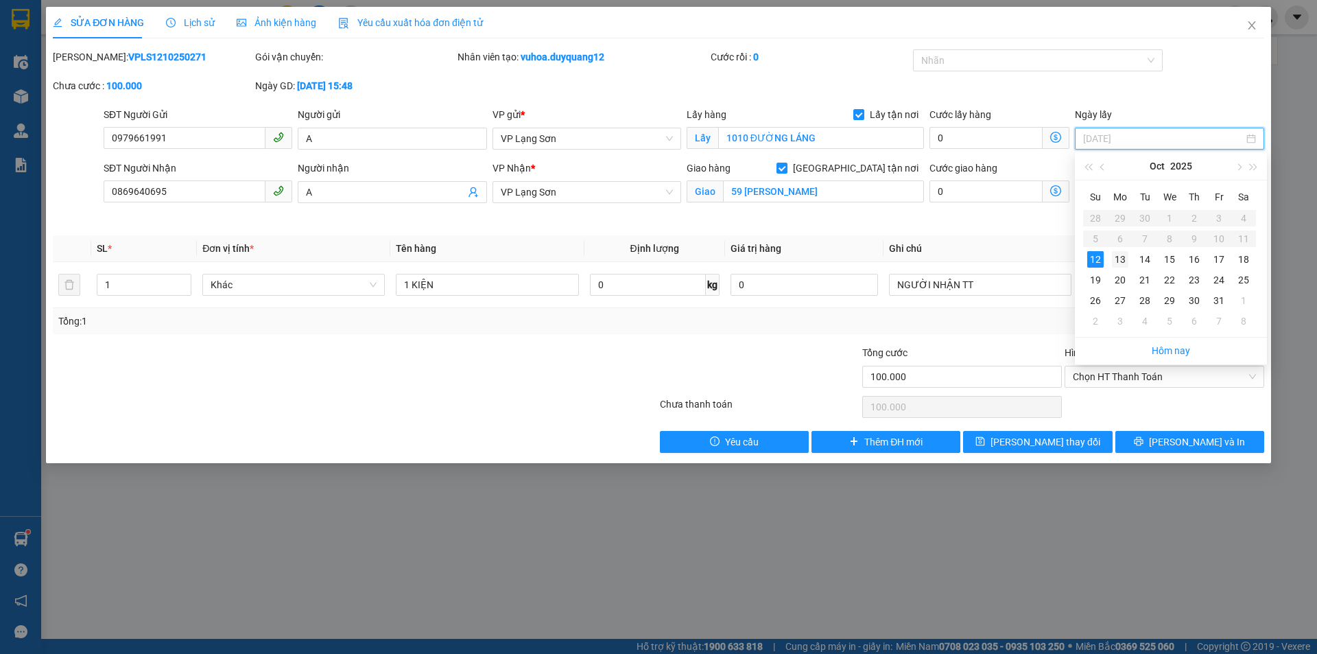
type input "[DATE]"
click at [1122, 263] on div "13" at bounding box center [1120, 259] width 16 height 16
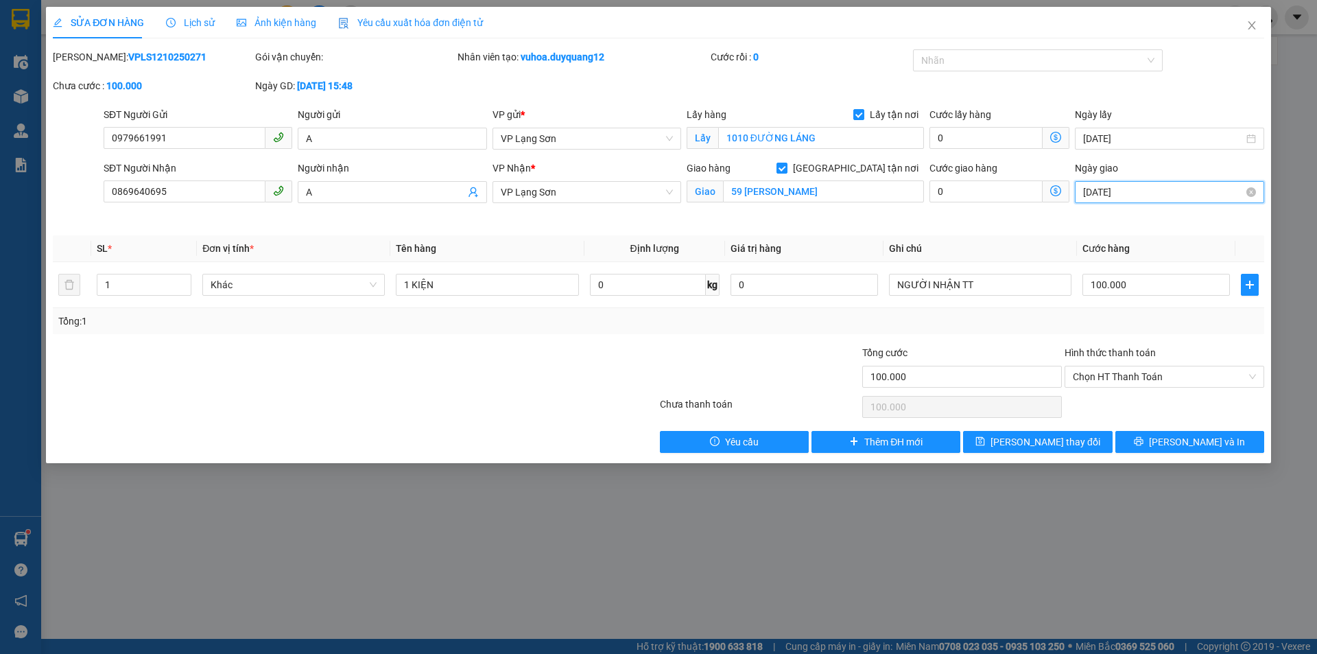
click at [1150, 193] on input "[DATE]" at bounding box center [1163, 192] width 160 height 15
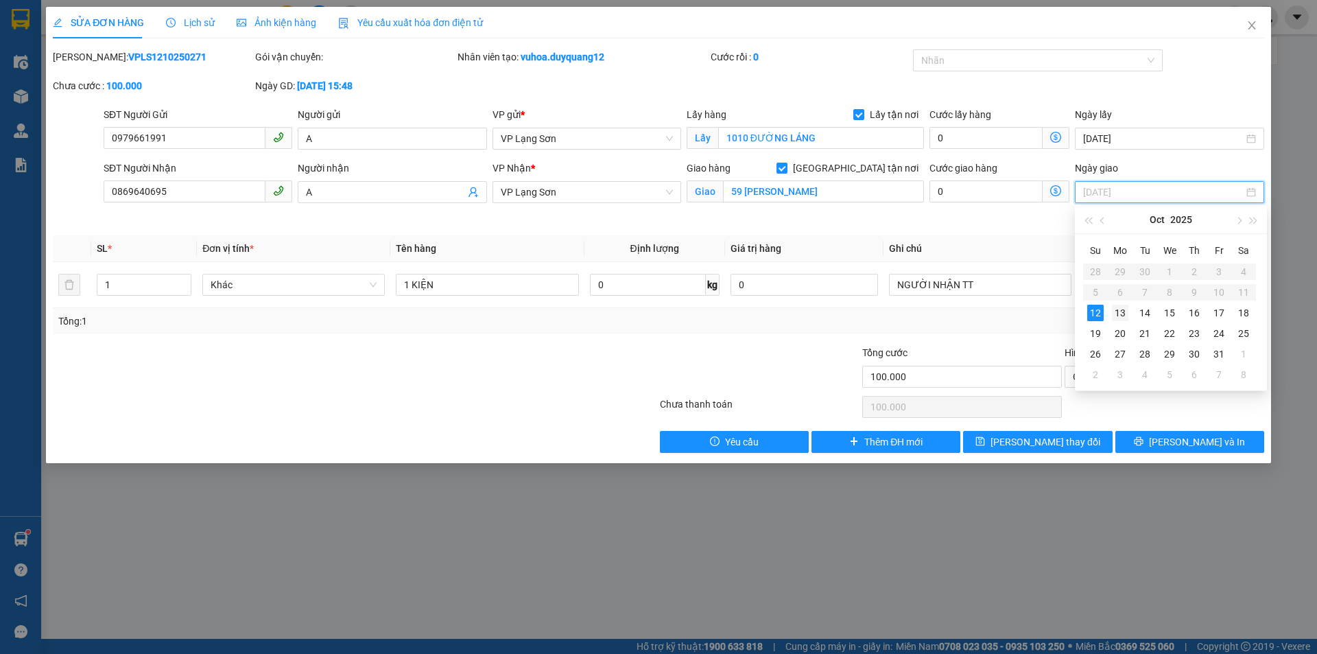
type input "[DATE]"
click at [1123, 312] on div "13" at bounding box center [1120, 313] width 16 height 16
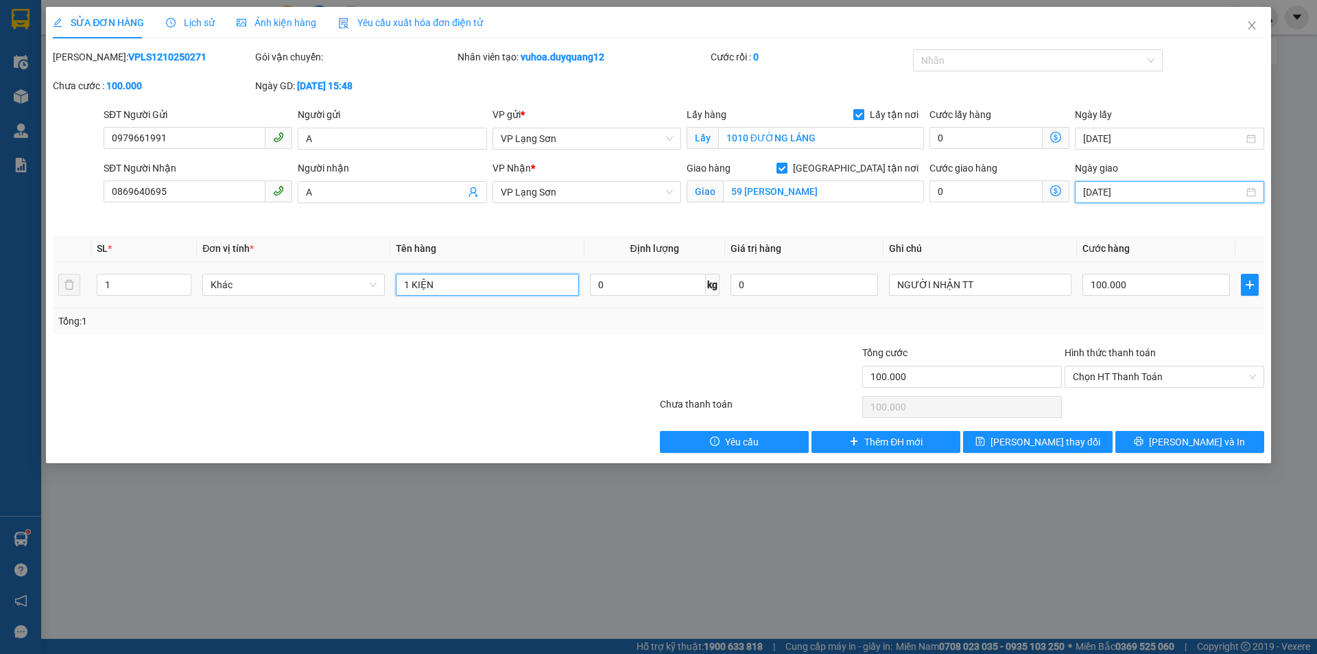
click at [454, 290] on input "1 KIỆN" at bounding box center [487, 285] width 182 height 22
type input "1 KIỆN ( GỬI 13H"
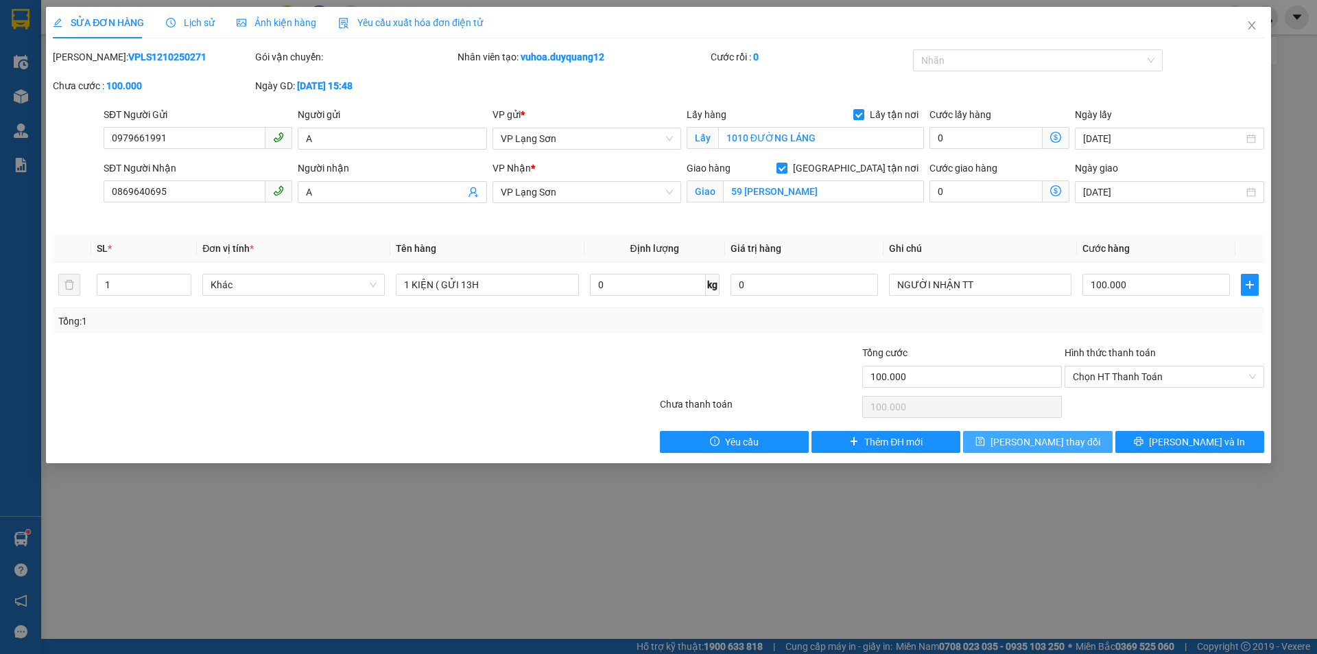
click at [1054, 447] on span "[PERSON_NAME] thay đổi" at bounding box center [1046, 441] width 110 height 15
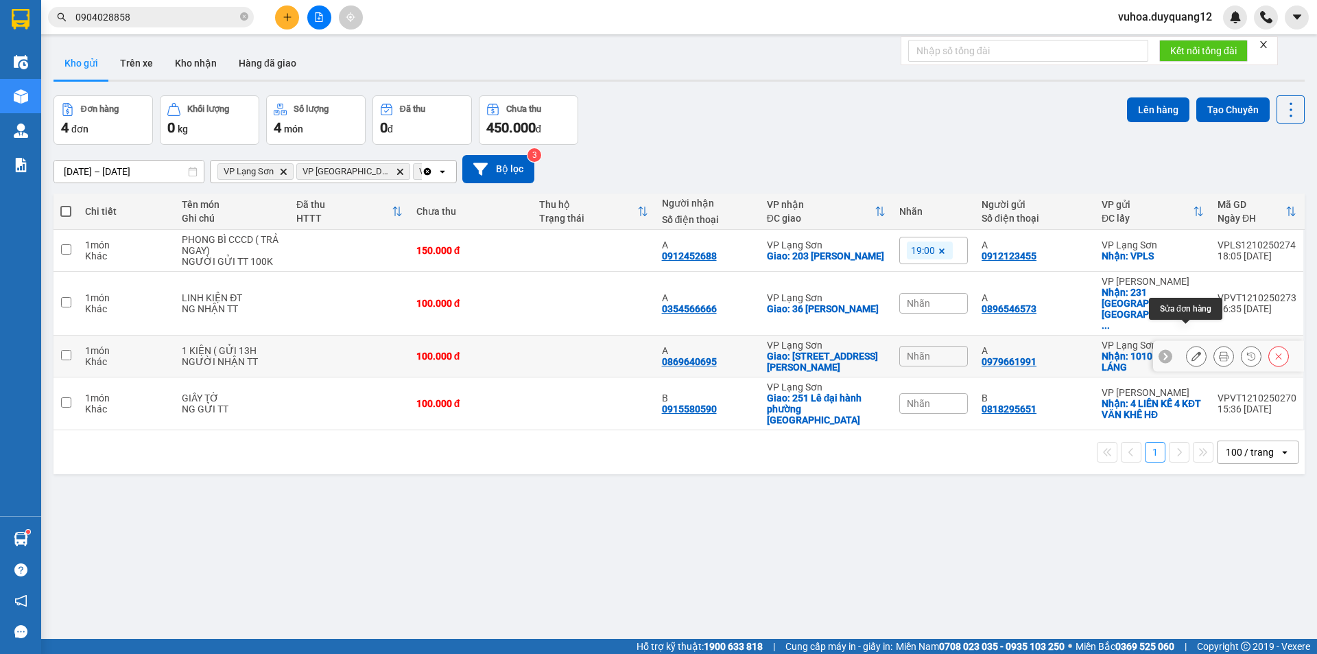
click at [1192, 351] on icon at bounding box center [1197, 356] width 10 height 10
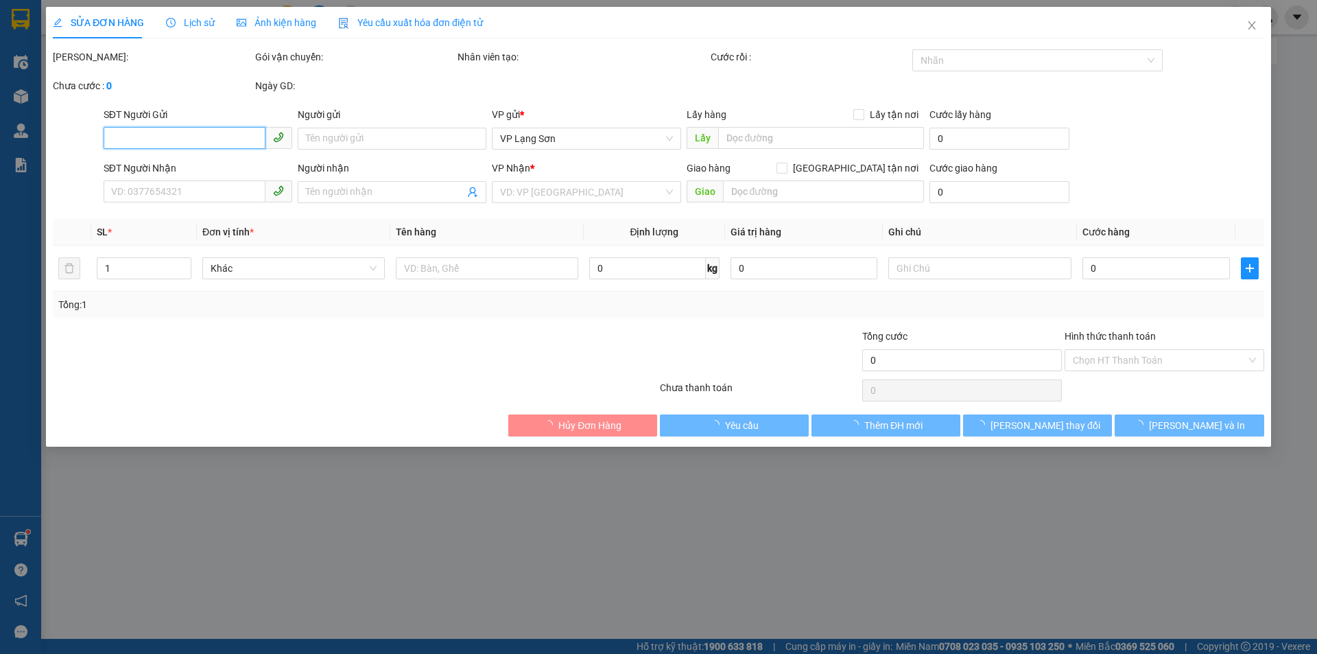
type input "0979661991"
type input "A"
checkbox input "true"
type input "1010 ĐƯỜNG LÁNG"
type input "0869640695"
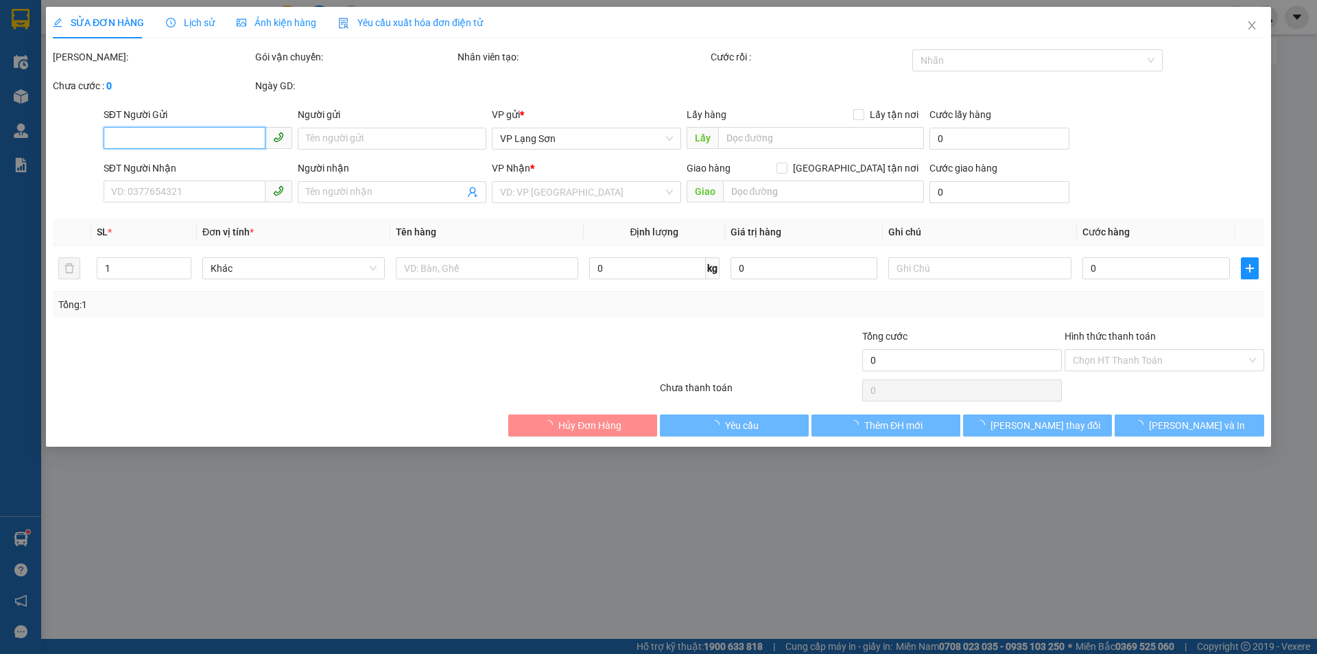
type input "A"
checkbox input "true"
type input "59 [PERSON_NAME]"
type input "100.000"
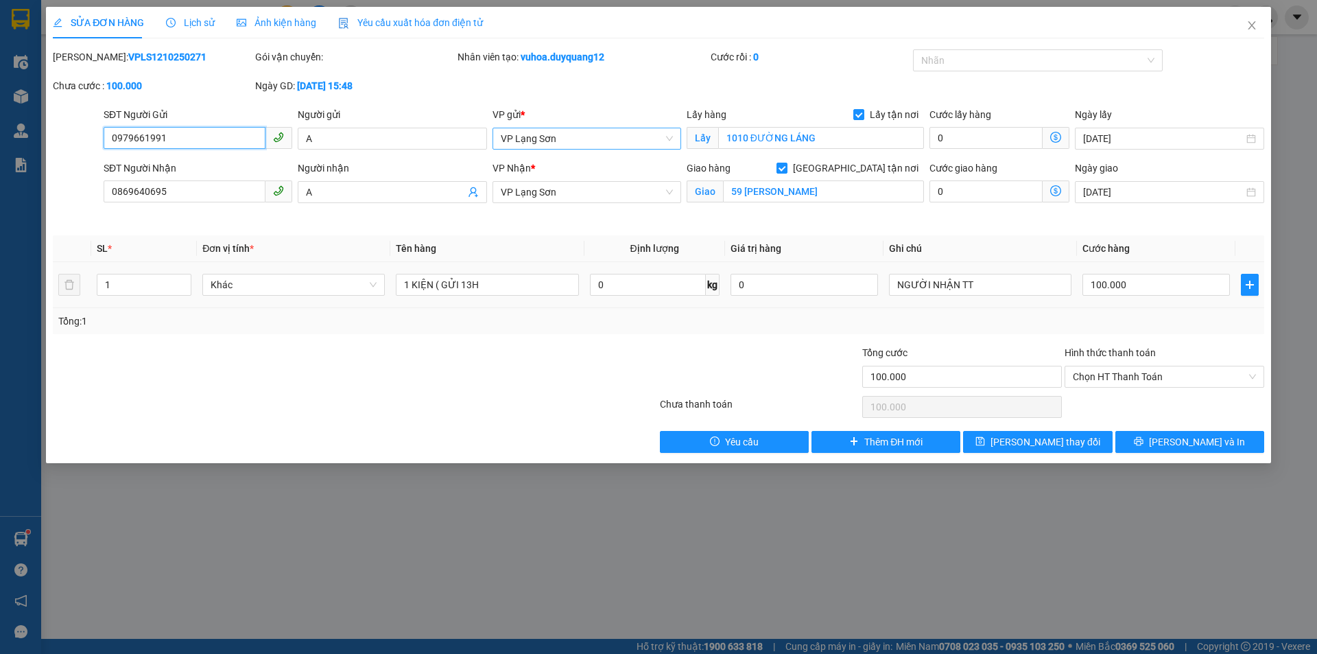
click at [595, 142] on span "VP Lạng Sơn" at bounding box center [587, 138] width 172 height 21
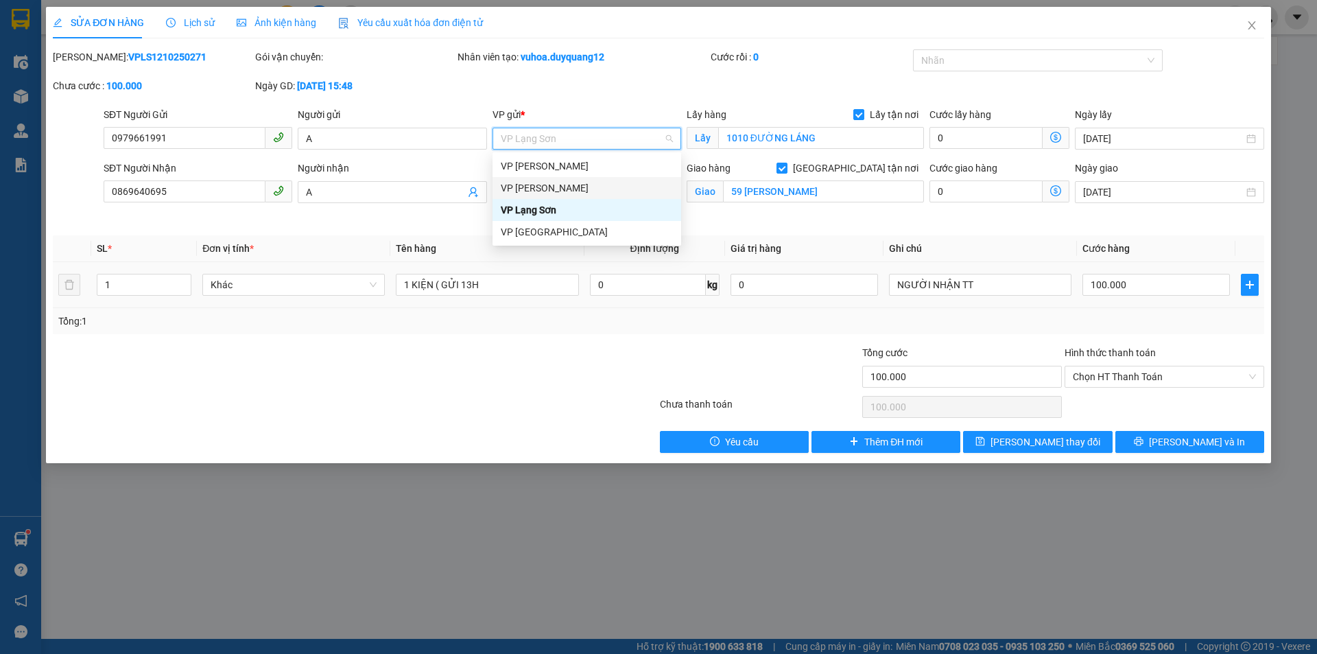
click at [554, 187] on div "VP [PERSON_NAME]" at bounding box center [587, 187] width 172 height 15
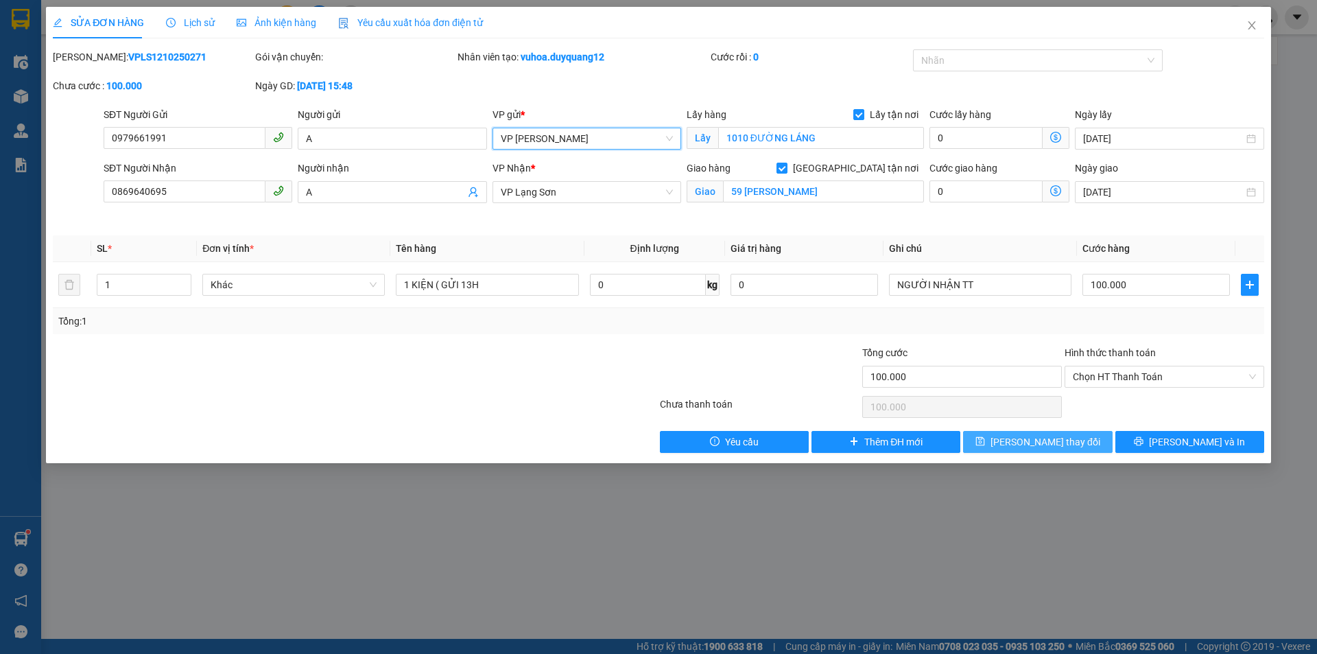
click at [1069, 447] on span "[PERSON_NAME] thay đổi" at bounding box center [1046, 441] width 110 height 15
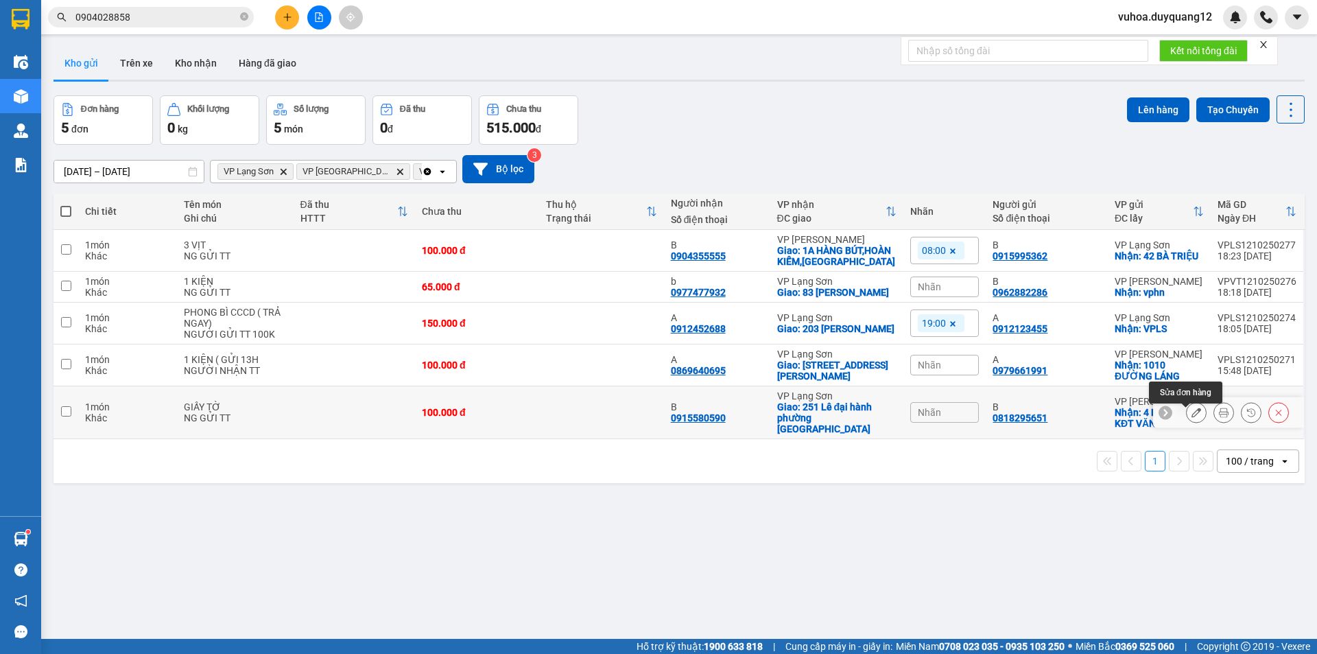
click at [1192, 417] on icon at bounding box center [1197, 413] width 10 height 10
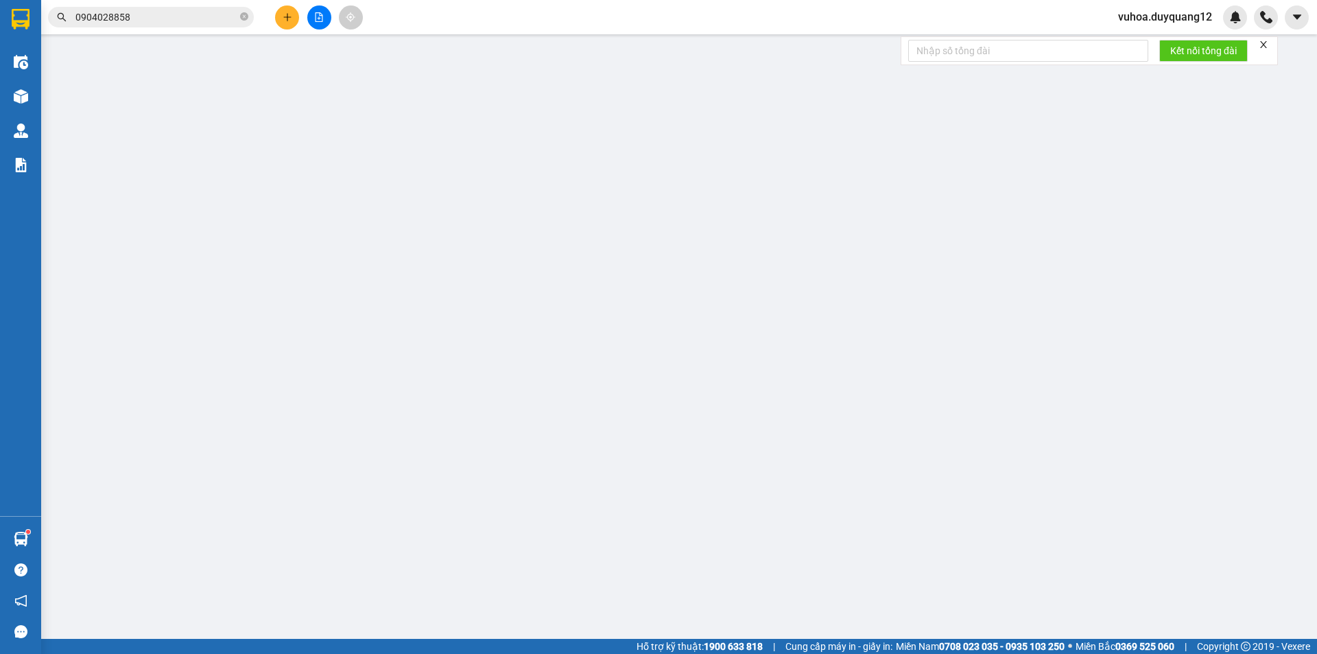
type input "0818295651"
type input "B"
checkbox input "true"
type input "4 LIỀN KỀ 4 KĐT VĂN KHÊ HĐ"
type input "0915580590"
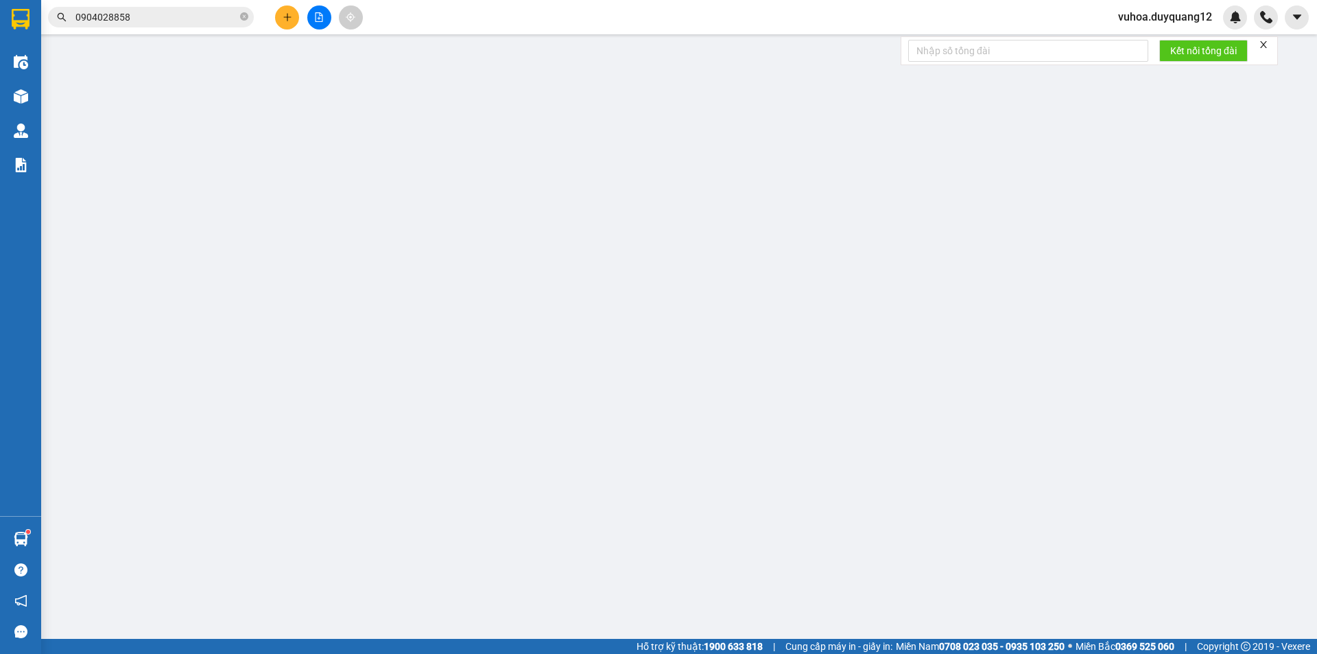
type input "B"
checkbox input "true"
type input "251 Lê đại hành [GEOGRAPHIC_DATA]"
type input "100.000"
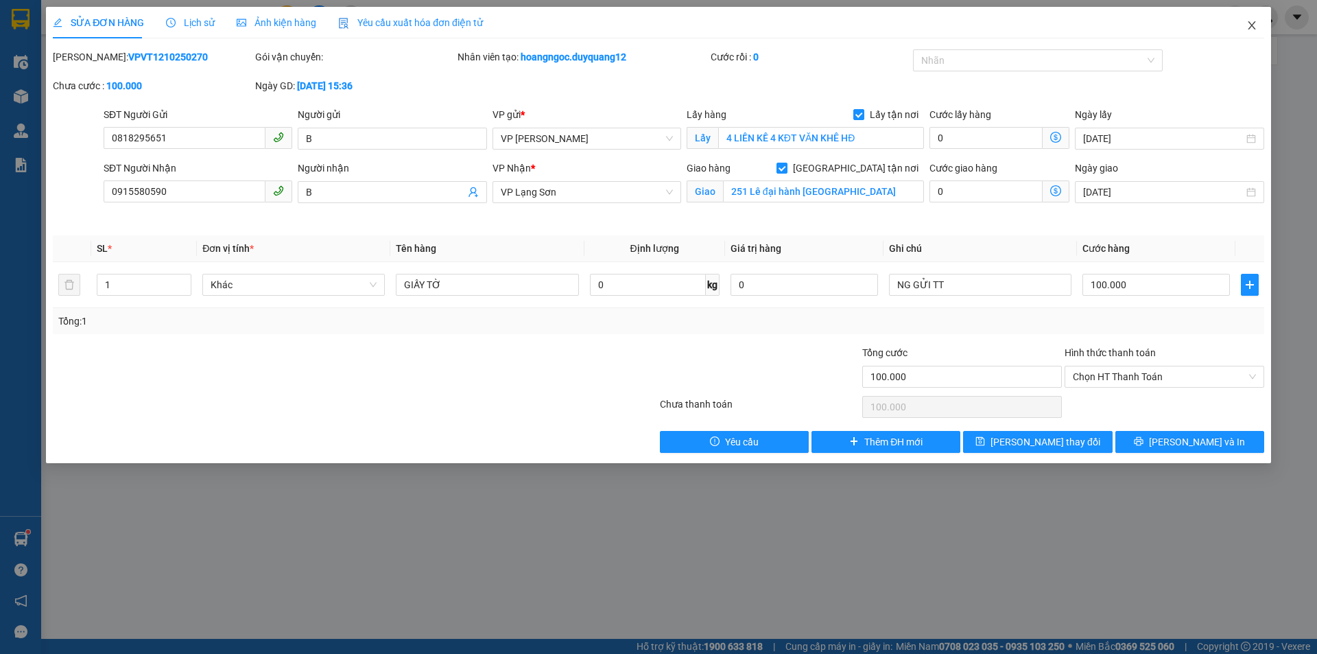
click at [1253, 26] on icon "close" at bounding box center [1252, 25] width 11 height 11
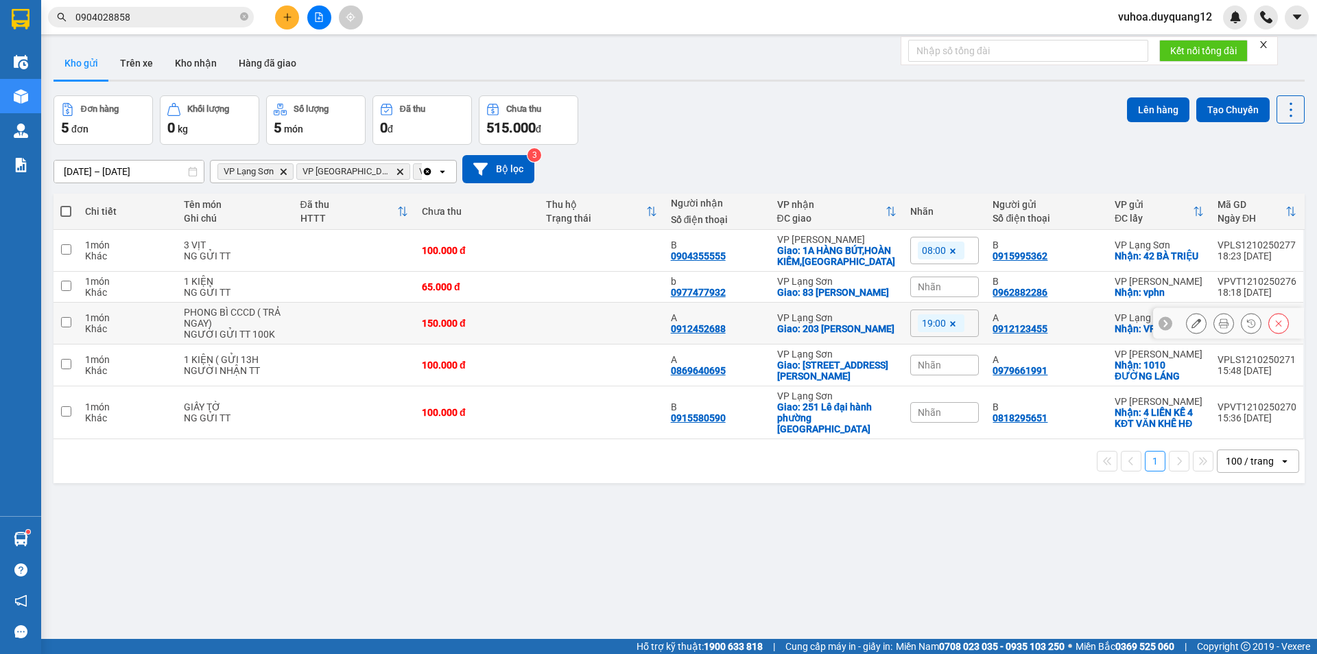
click at [67, 327] on input "checkbox" at bounding box center [66, 322] width 10 height 10
checkbox input "true"
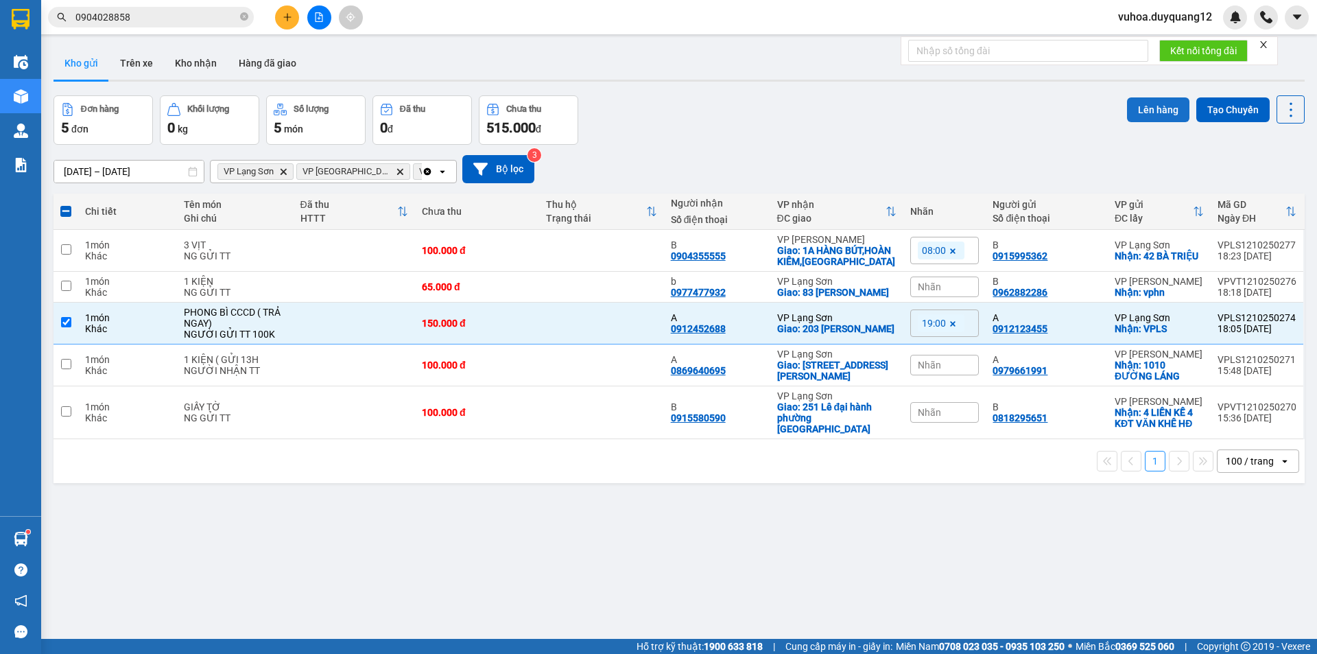
click at [1159, 108] on button "Lên hàng" at bounding box center [1158, 109] width 62 height 25
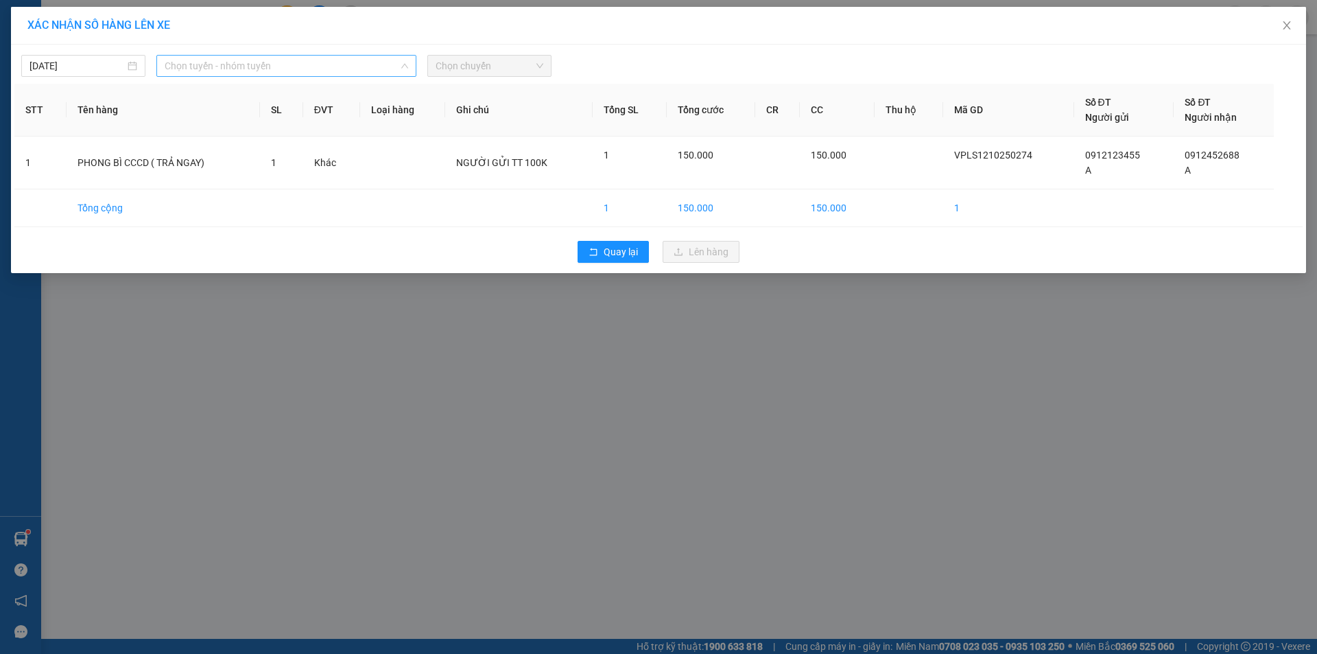
click at [398, 62] on span "Chọn tuyến - nhóm tuyến" at bounding box center [287, 66] width 244 height 21
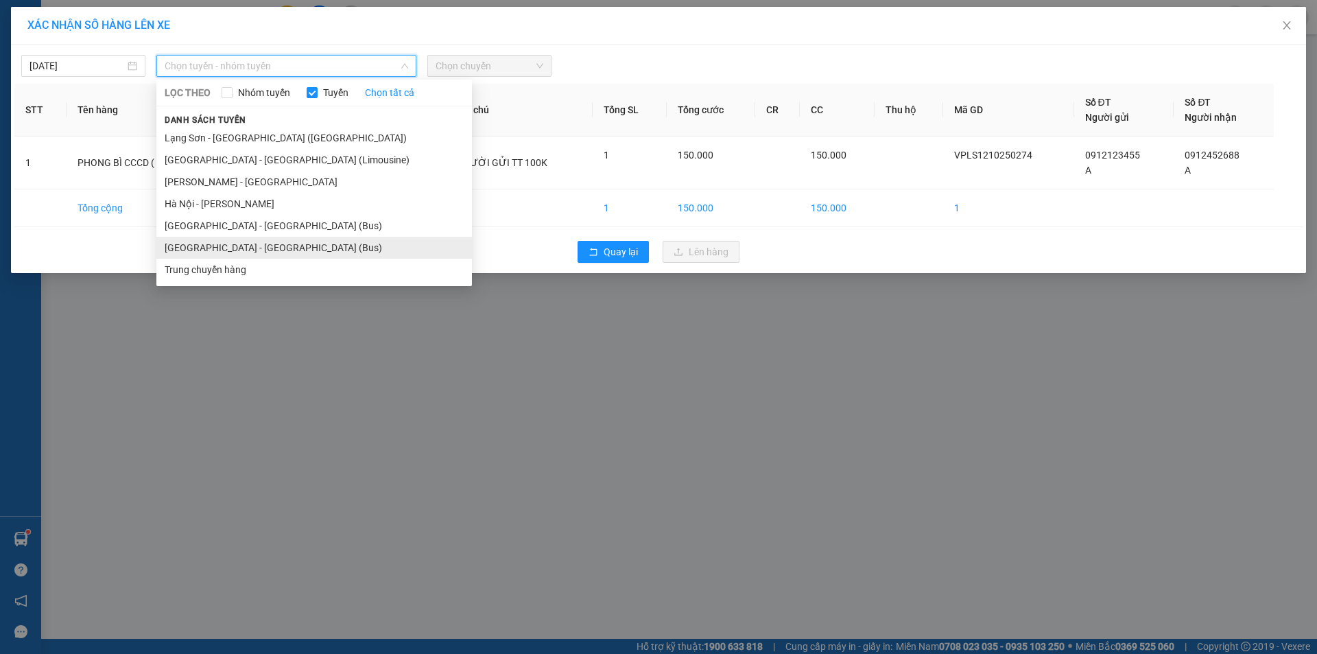
click at [224, 252] on li "[GEOGRAPHIC_DATA] - [GEOGRAPHIC_DATA] (Bus)" at bounding box center [314, 248] width 316 height 22
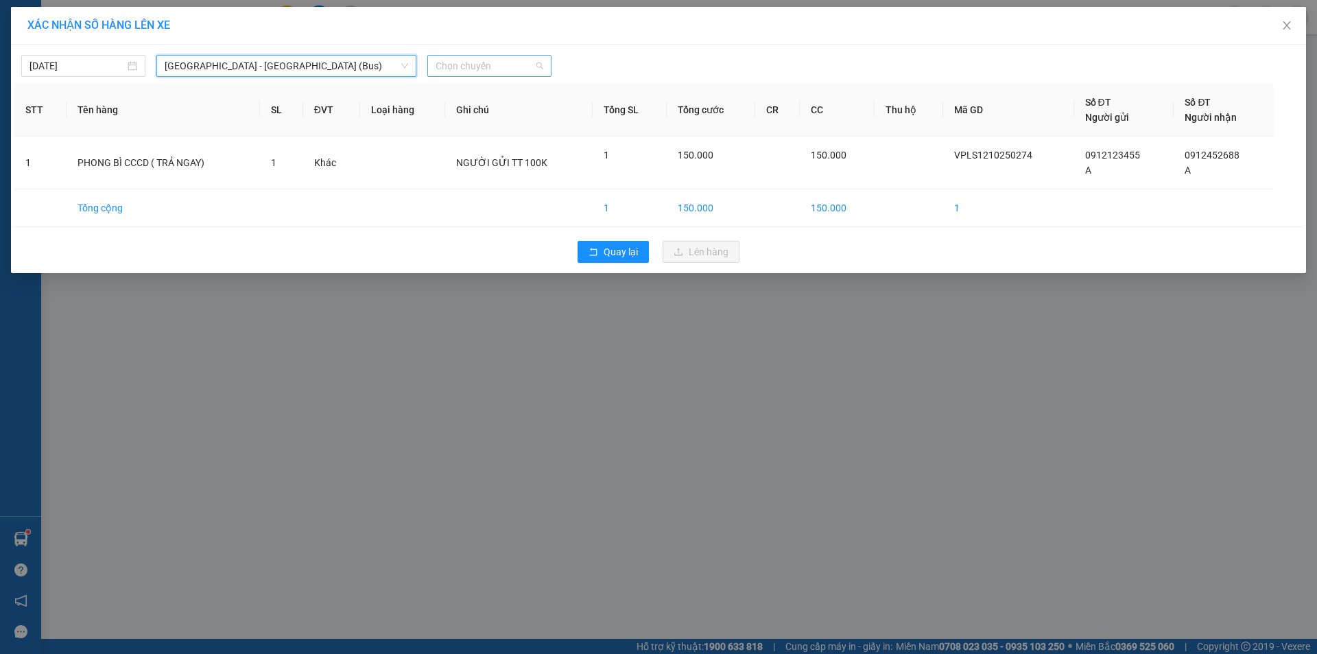
click at [542, 64] on span "Chọn chuyến" at bounding box center [490, 66] width 108 height 21
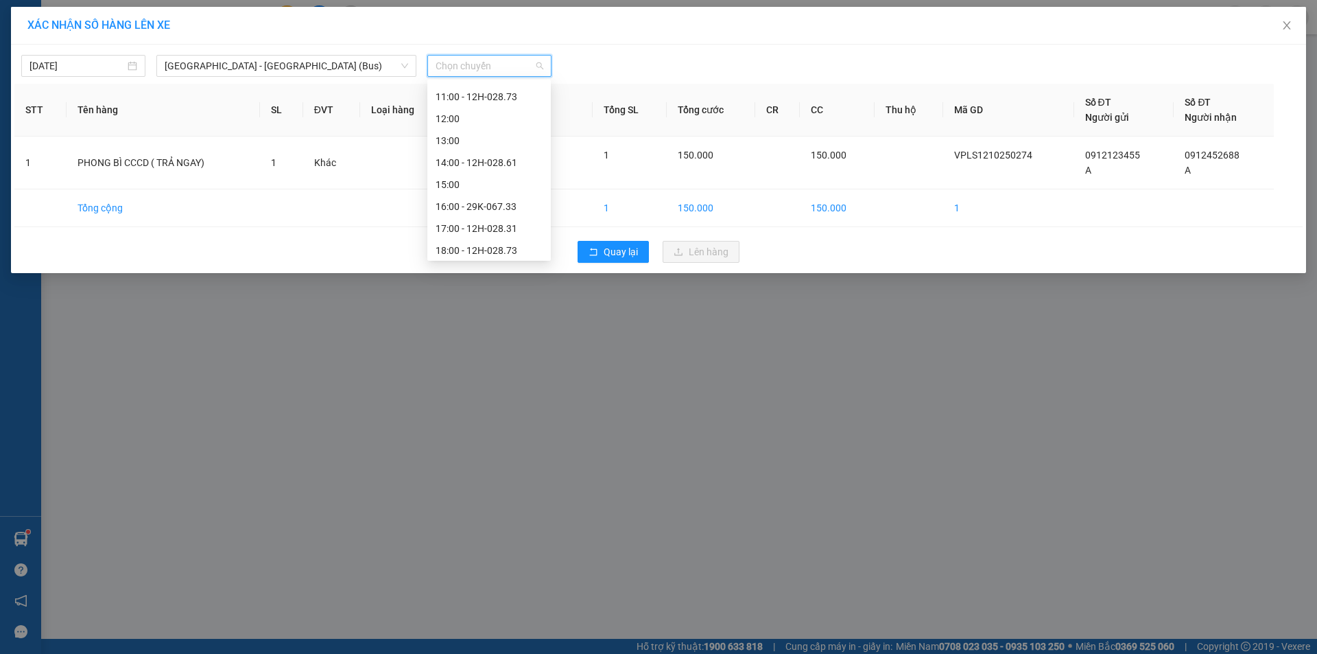
scroll to position [198, 0]
click at [460, 247] on div "19:00 - 12H-028.61" at bounding box center [489, 246] width 107 height 15
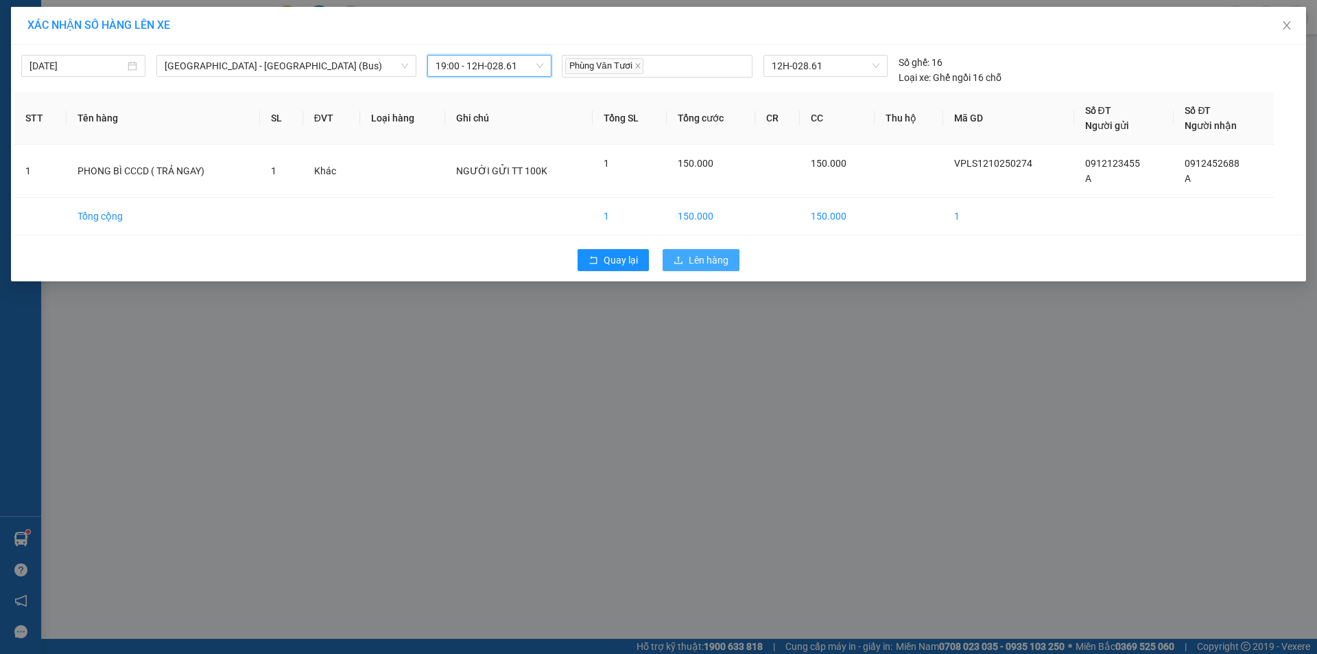
click at [712, 260] on span "Lên hàng" at bounding box center [709, 259] width 40 height 15
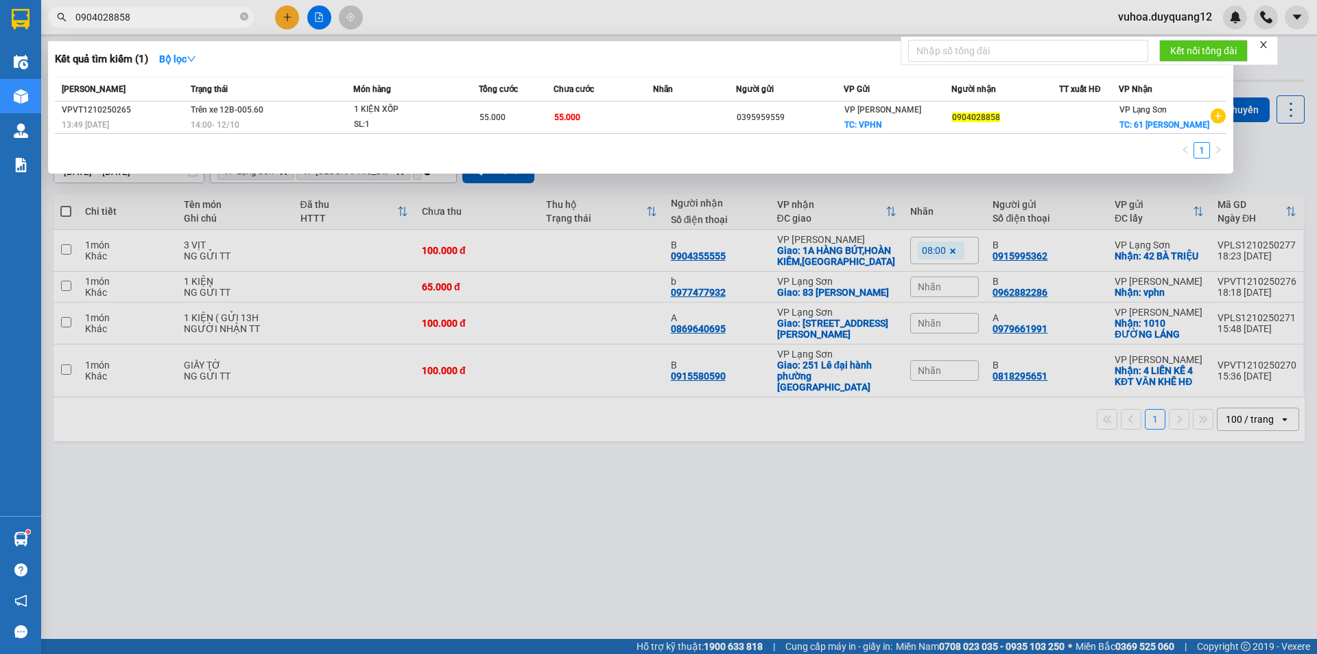
click at [154, 24] on span "0904028858" at bounding box center [151, 17] width 206 height 21
click at [137, 25] on span "0904028858" at bounding box center [151, 17] width 206 height 21
drag, startPoint x: 141, startPoint y: 20, endPoint x: 54, endPoint y: 25, distance: 86.6
click at [54, 25] on span "0904028858" at bounding box center [151, 17] width 206 height 21
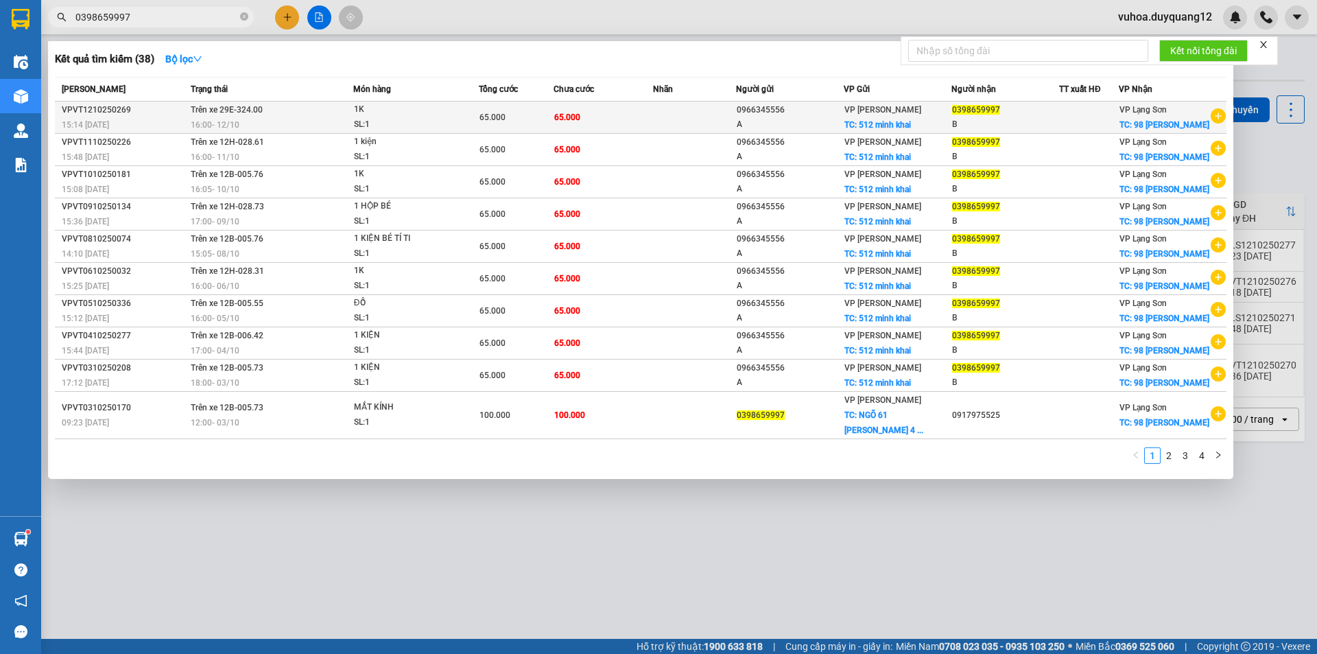
type input "0398659997"
click at [866, 130] on span "TC: 512 minh khai" at bounding box center [877, 125] width 67 height 10
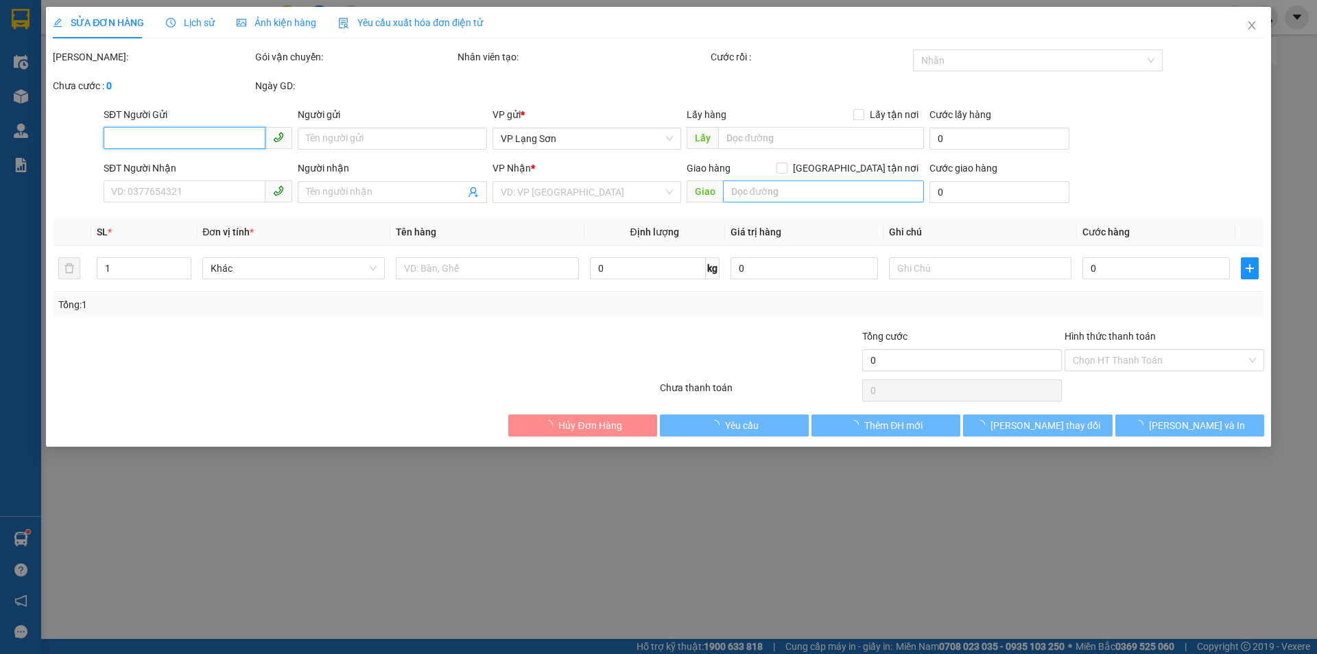
type input "0966345556"
type input "A"
checkbox input "true"
type input "512 minh khai"
type input "0398659997"
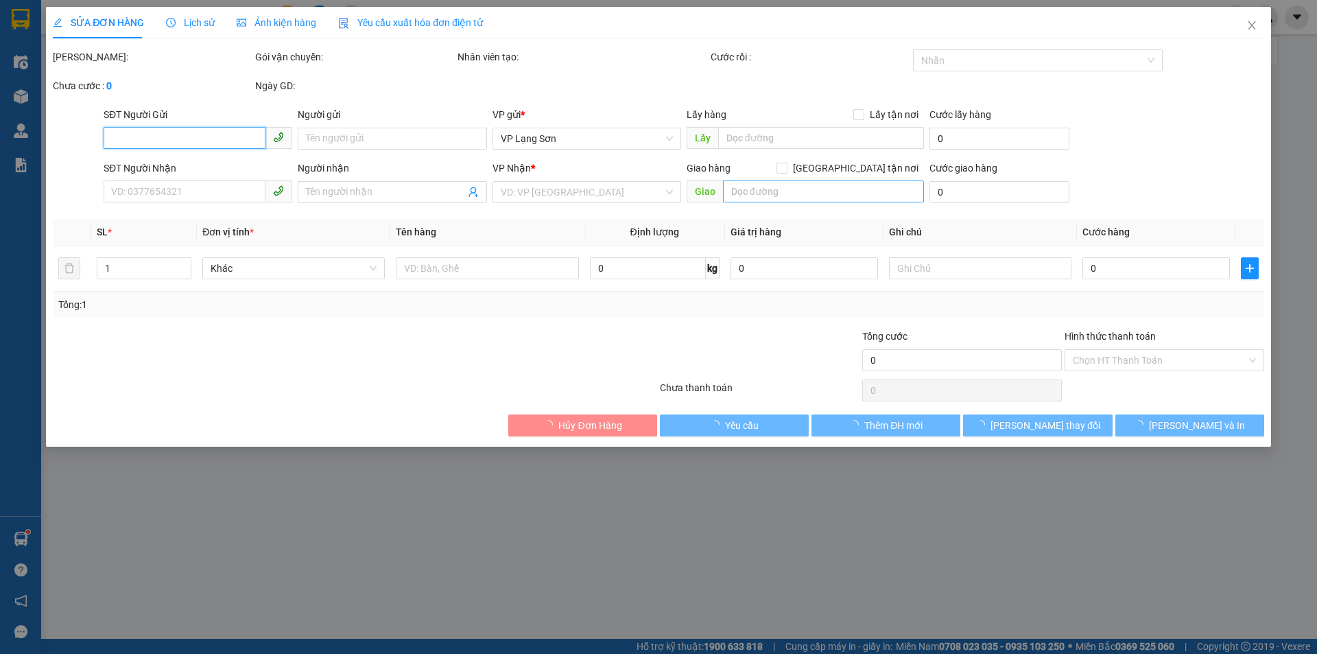
type input "B"
checkbox input "true"
type input "98 [PERSON_NAME]"
type input "65.000"
